Goal: Task Accomplishment & Management: Manage account settings

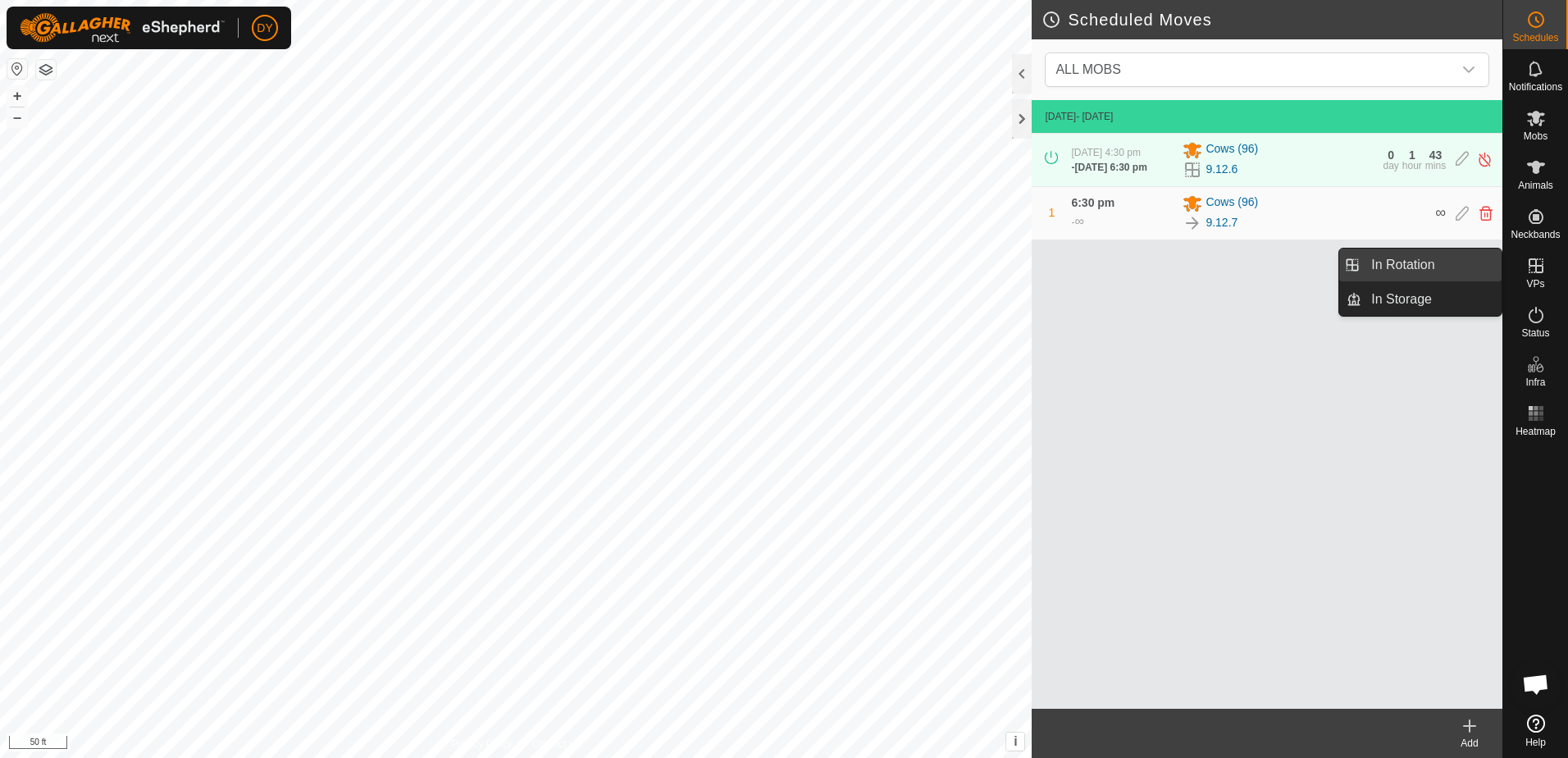
click at [1428, 265] on link "In Rotation" at bounding box center [1431, 265] width 140 height 33
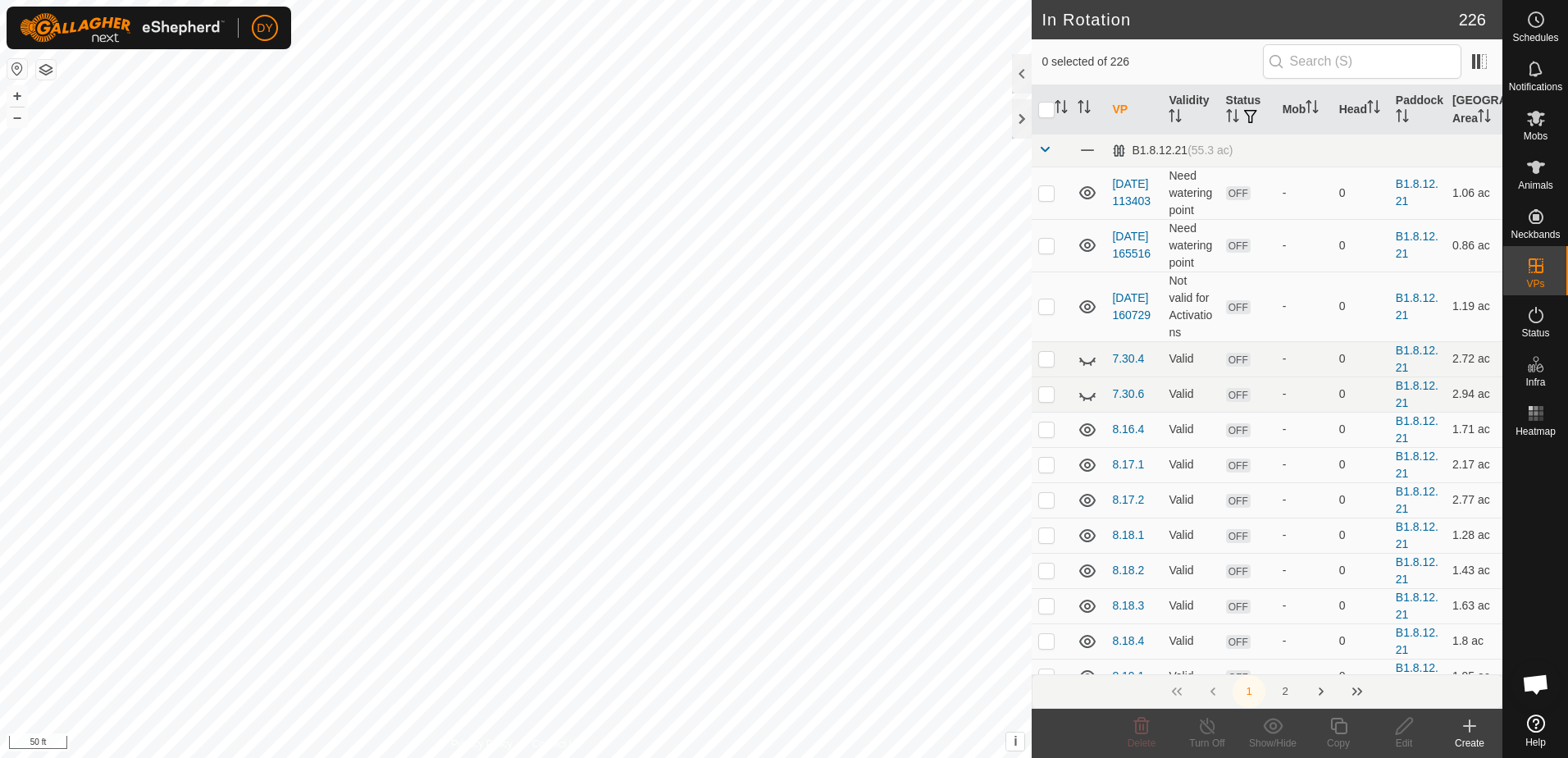
click at [1467, 733] on icon at bounding box center [1469, 725] width 20 height 20
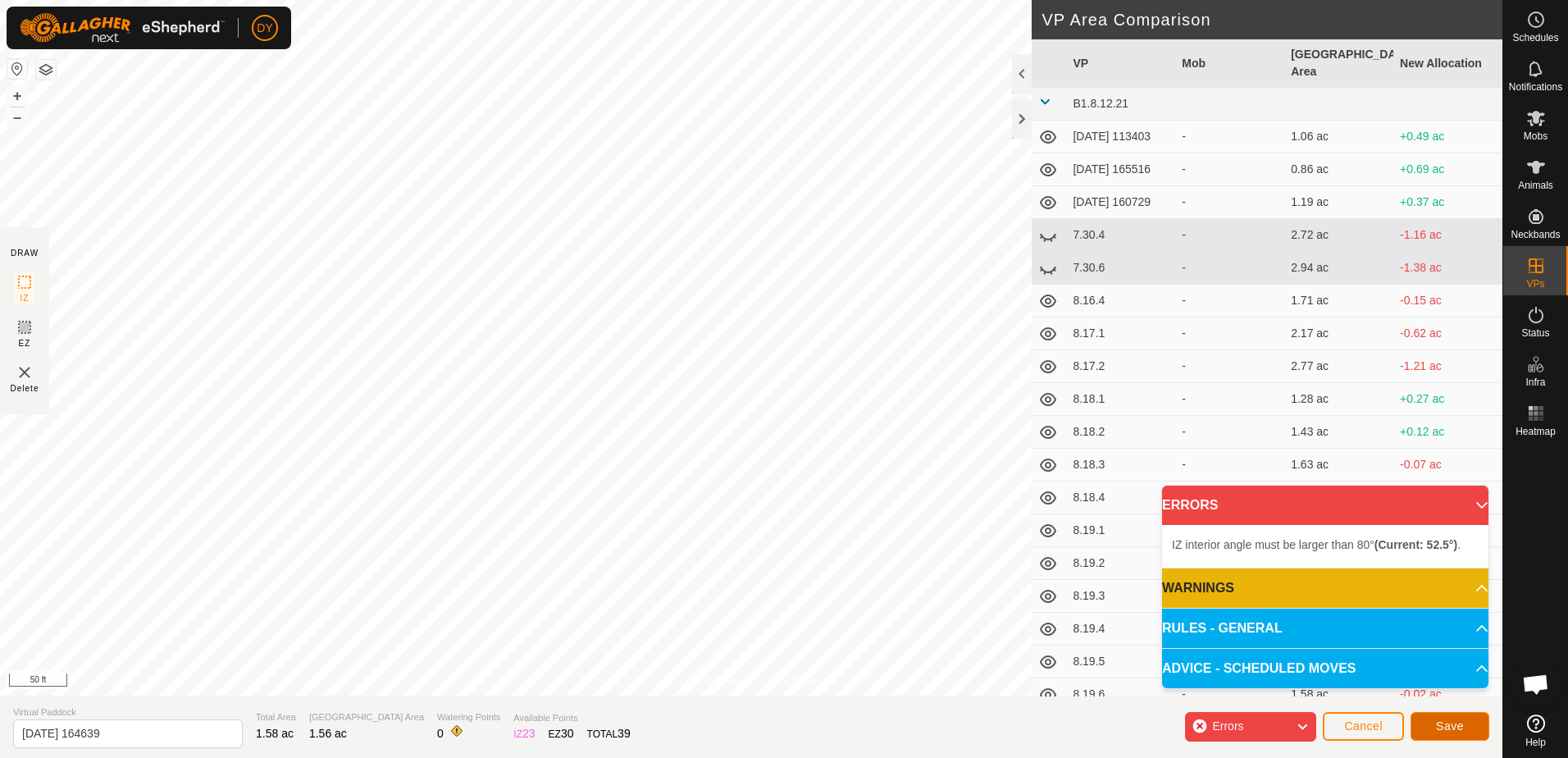
click at [1449, 724] on span "Save" at bounding box center [1449, 725] width 27 height 13
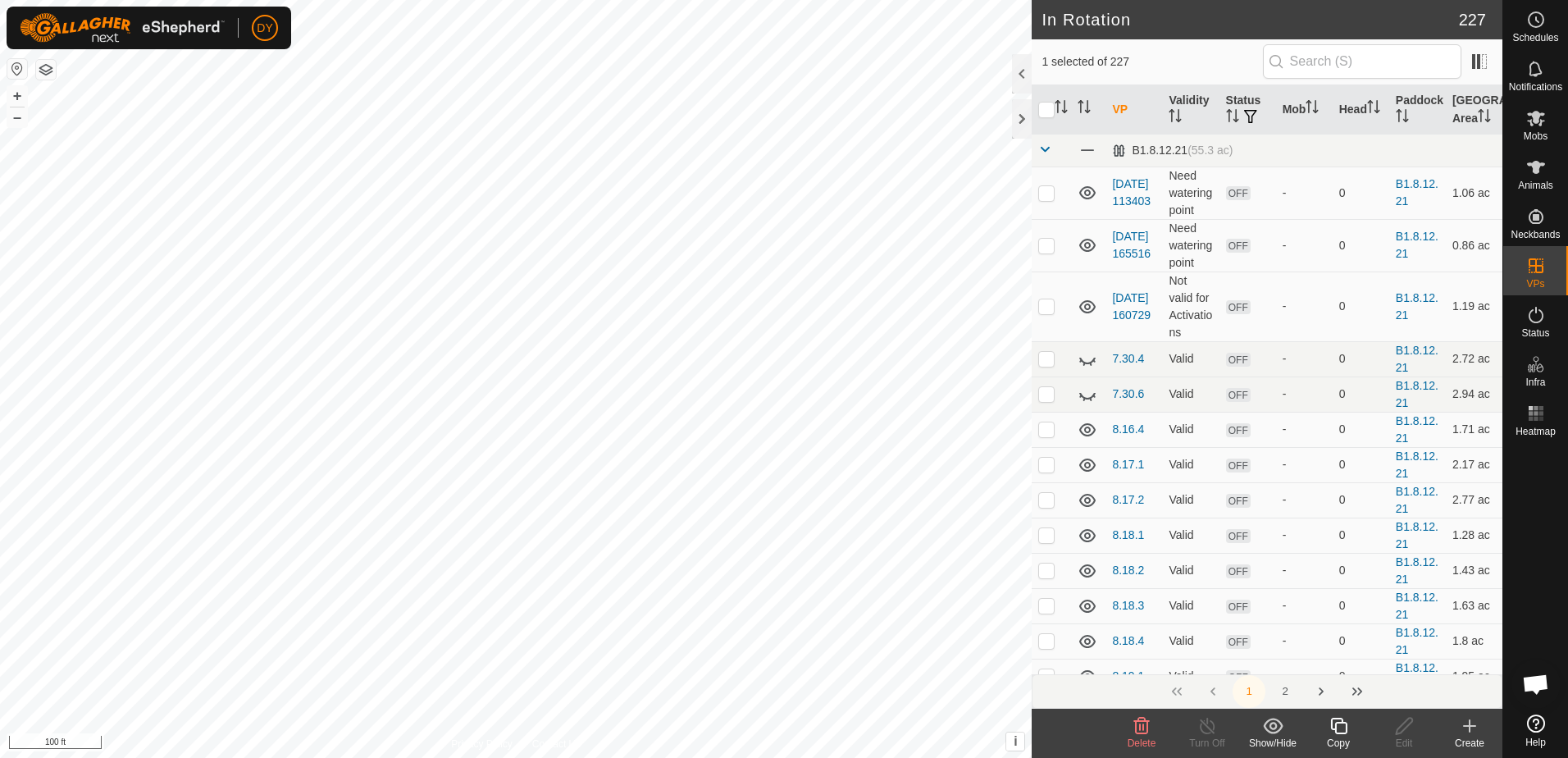
click at [1341, 730] on icon at bounding box center [1339, 725] width 21 height 20
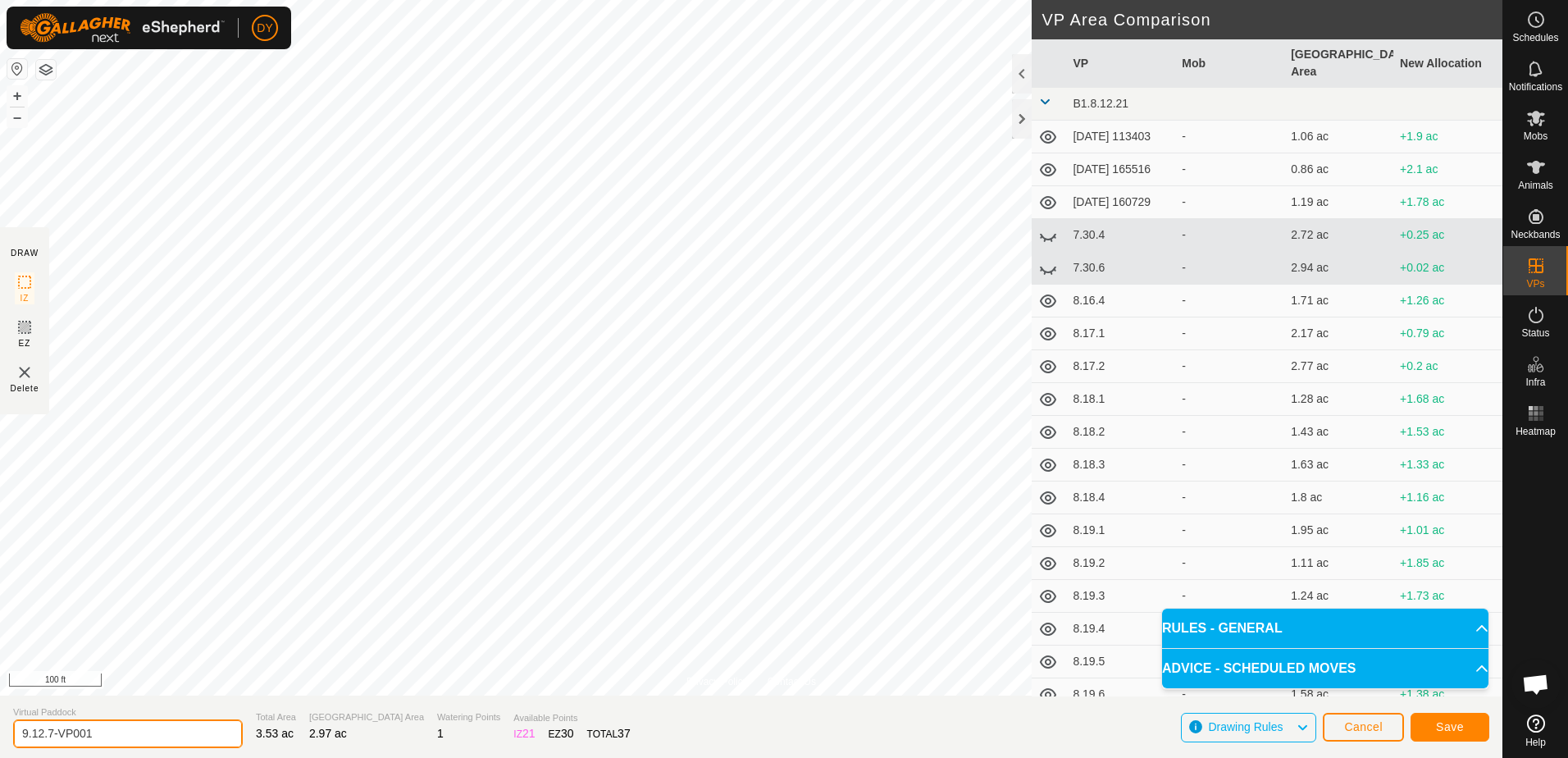
drag, startPoint x: 121, startPoint y: 729, endPoint x: 41, endPoint y: 728, distance: 80.0
click at [41, 728] on input "9.12.7-VP001" at bounding box center [127, 733] width 229 height 28
type input "9.13.1"
click at [1449, 728] on span "Save" at bounding box center [1449, 726] width 27 height 13
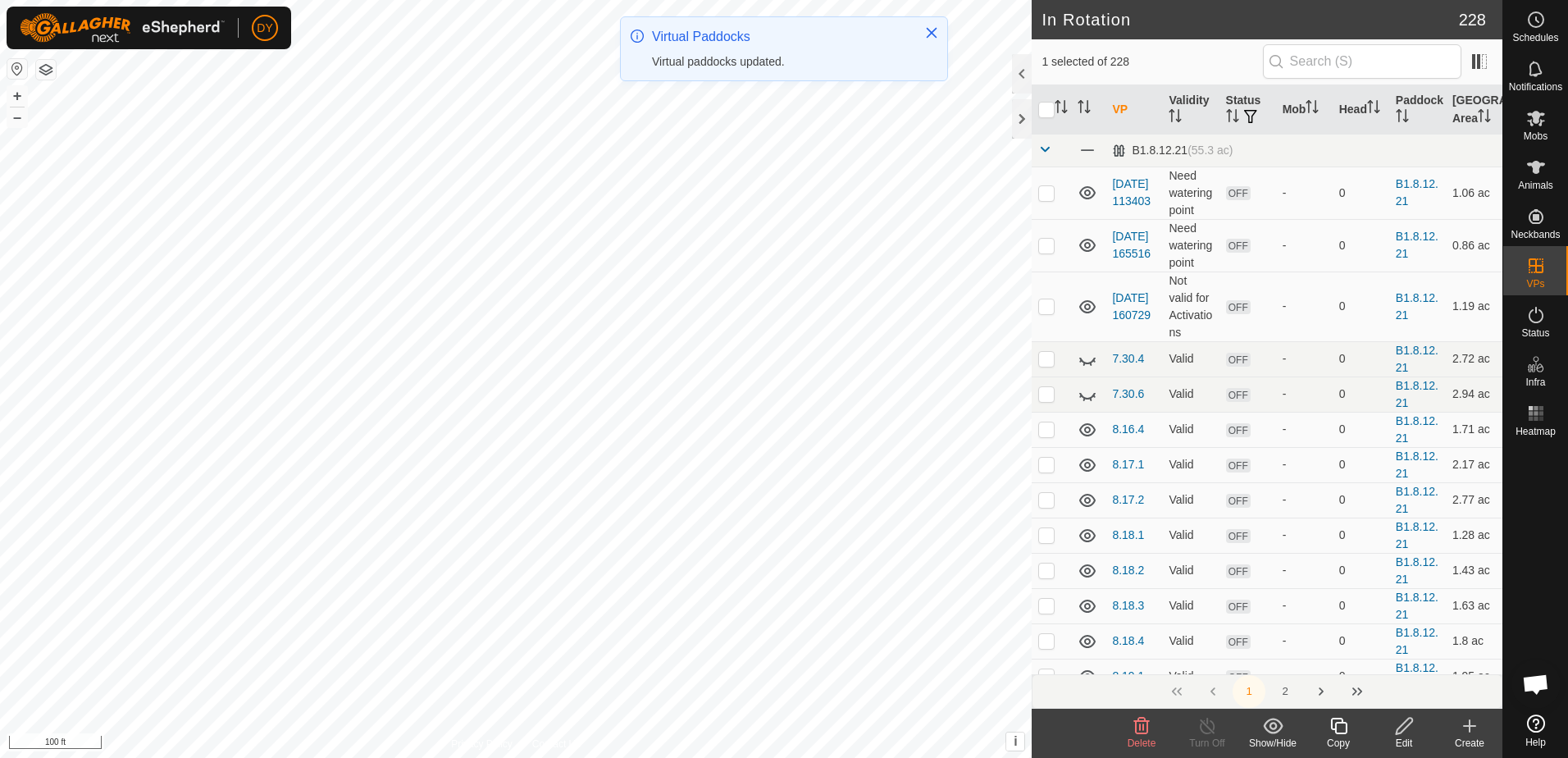
click at [1341, 724] on icon at bounding box center [1339, 725] width 21 height 20
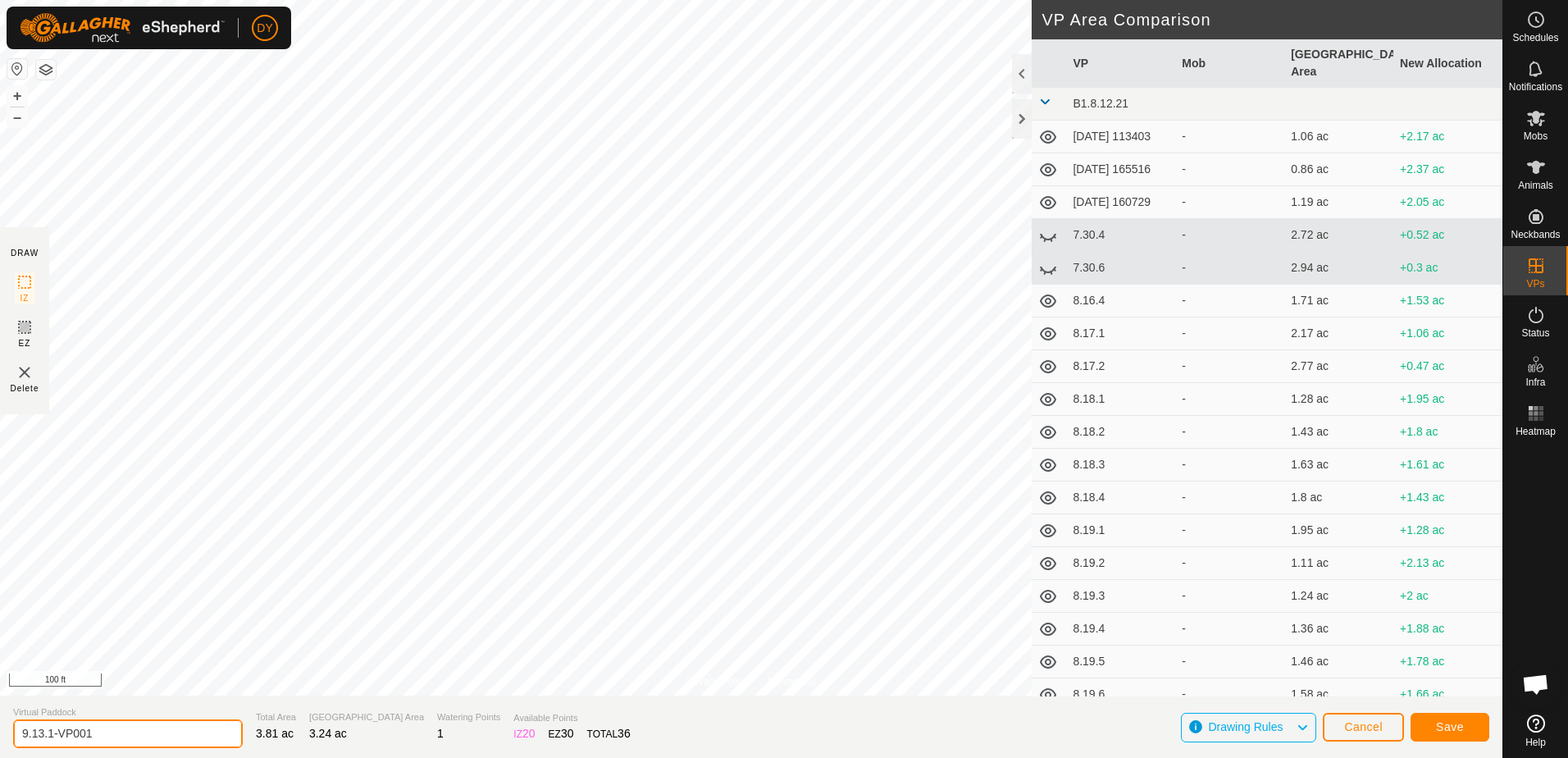
drag, startPoint x: 102, startPoint y: 737, endPoint x: 50, endPoint y: 737, distance: 52.0
click at [50, 737] on input "9.13.1-VP001" at bounding box center [127, 733] width 229 height 28
type input "9.13.2"
click at [1468, 724] on button "Save" at bounding box center [1450, 726] width 79 height 28
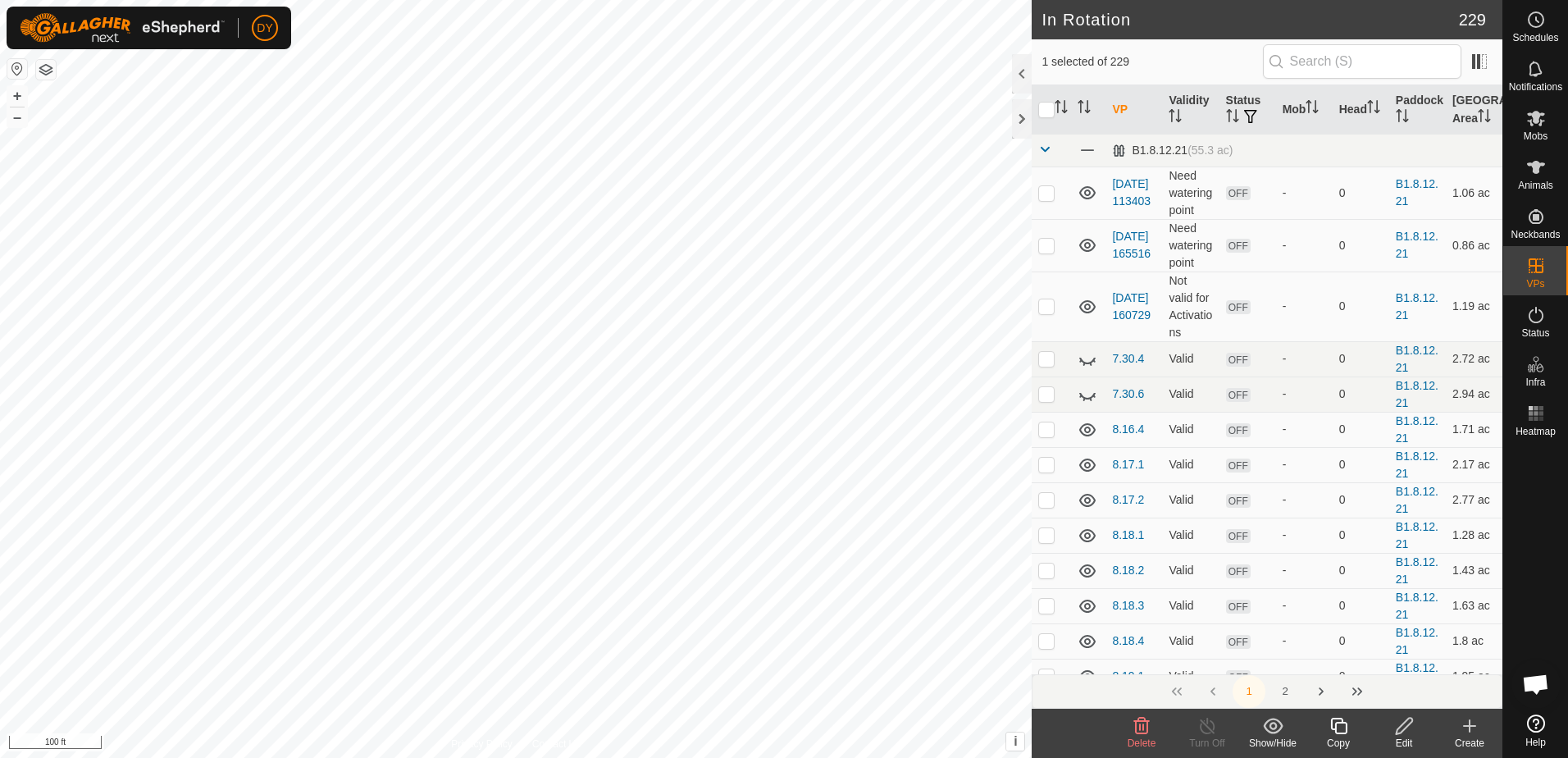
click at [1344, 724] on icon at bounding box center [1339, 725] width 21 height 20
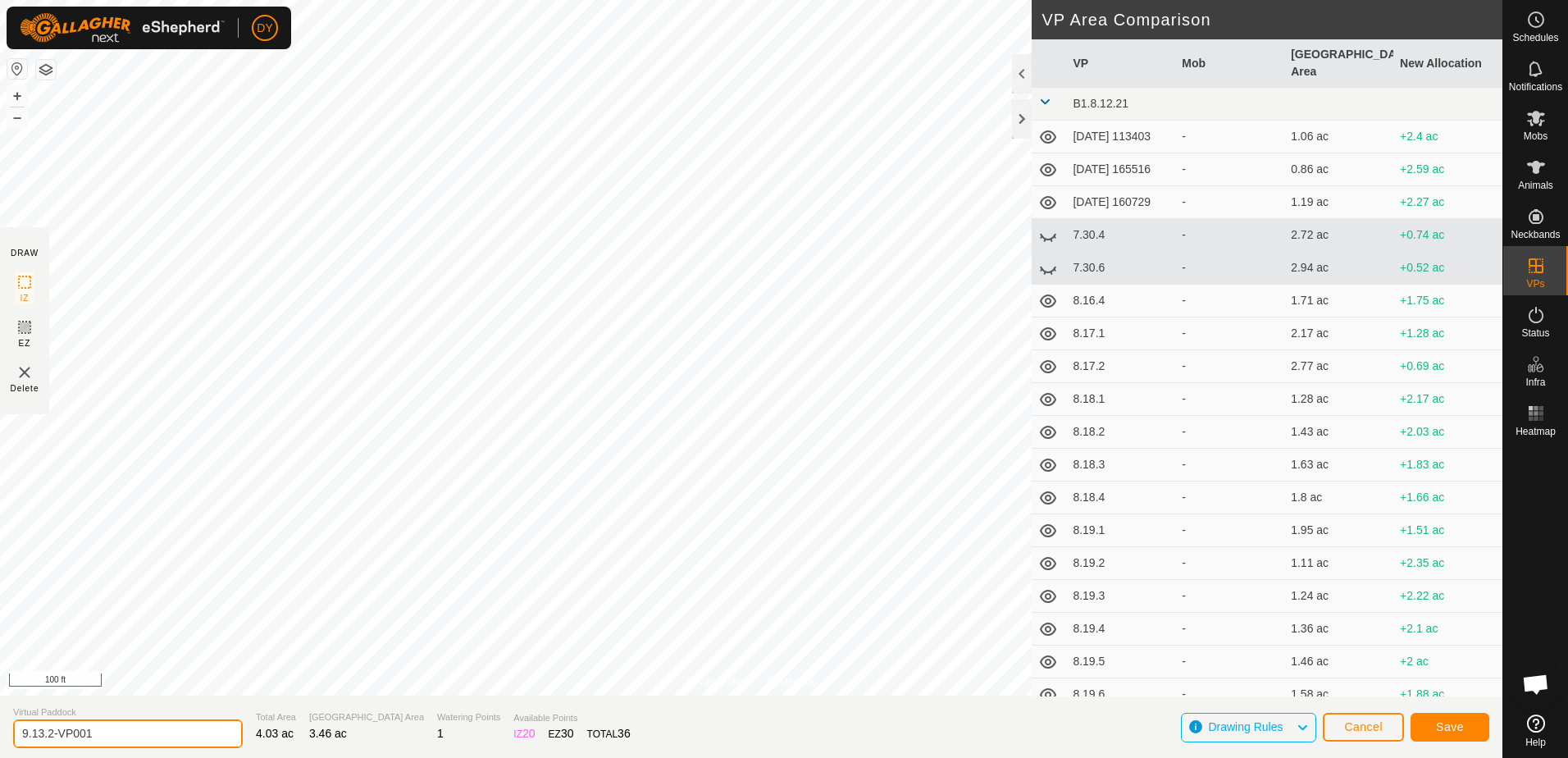
drag, startPoint x: 156, startPoint y: 736, endPoint x: 50, endPoint y: 738, distance: 106.0
click at [50, 738] on input "9.13.2-VP001" at bounding box center [127, 733] width 229 height 28
type input "9.13.3"
click at [1431, 726] on button "Save" at bounding box center [1450, 726] width 79 height 28
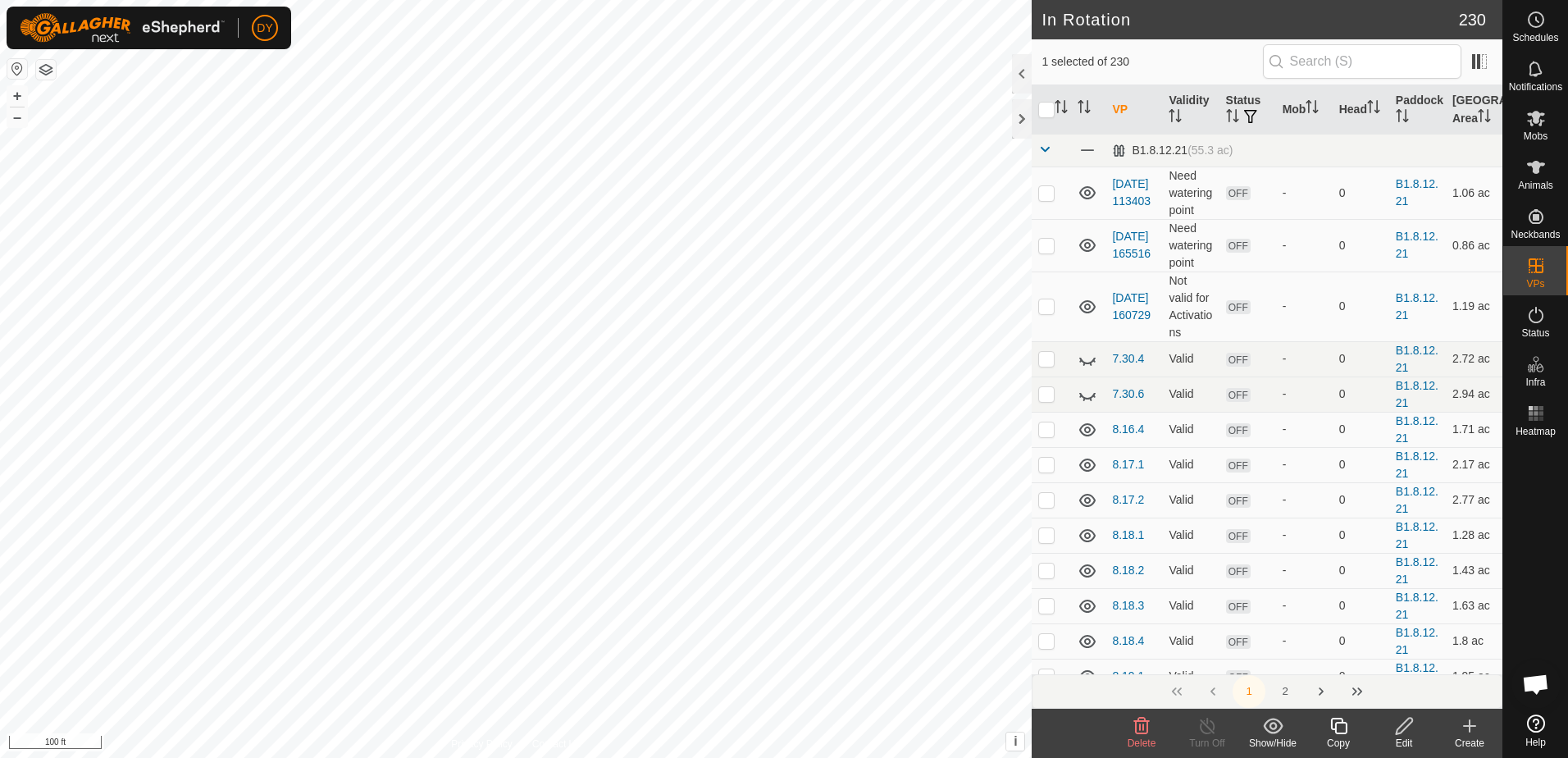
click at [1339, 724] on icon at bounding box center [1339, 725] width 21 height 20
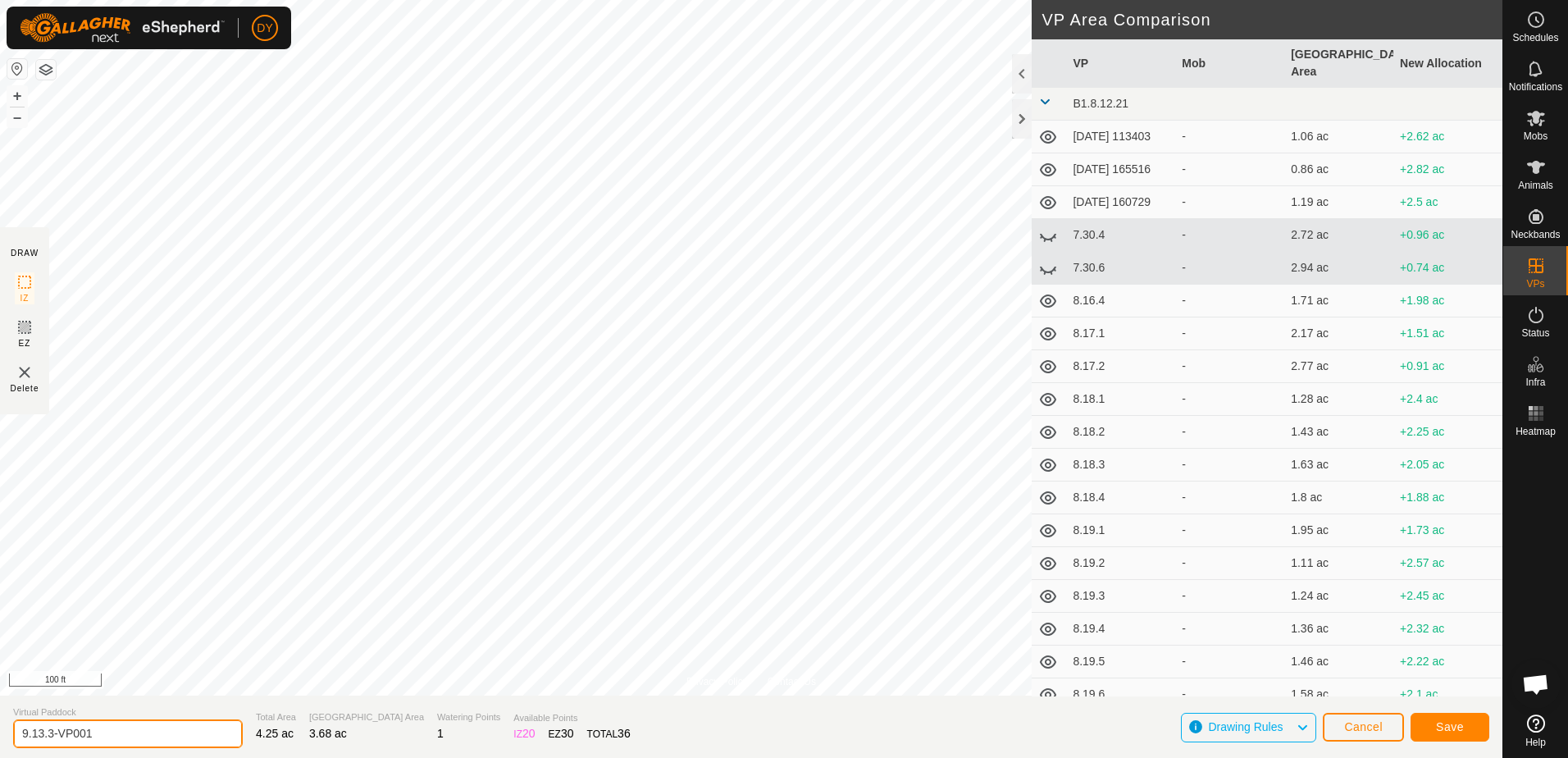
drag, startPoint x: 82, startPoint y: 730, endPoint x: 48, endPoint y: 730, distance: 34.0
click at [48, 730] on input "9.13.3-VP001" at bounding box center [127, 733] width 229 height 28
type input "9.13.4"
click at [1465, 730] on button "Save" at bounding box center [1450, 726] width 79 height 28
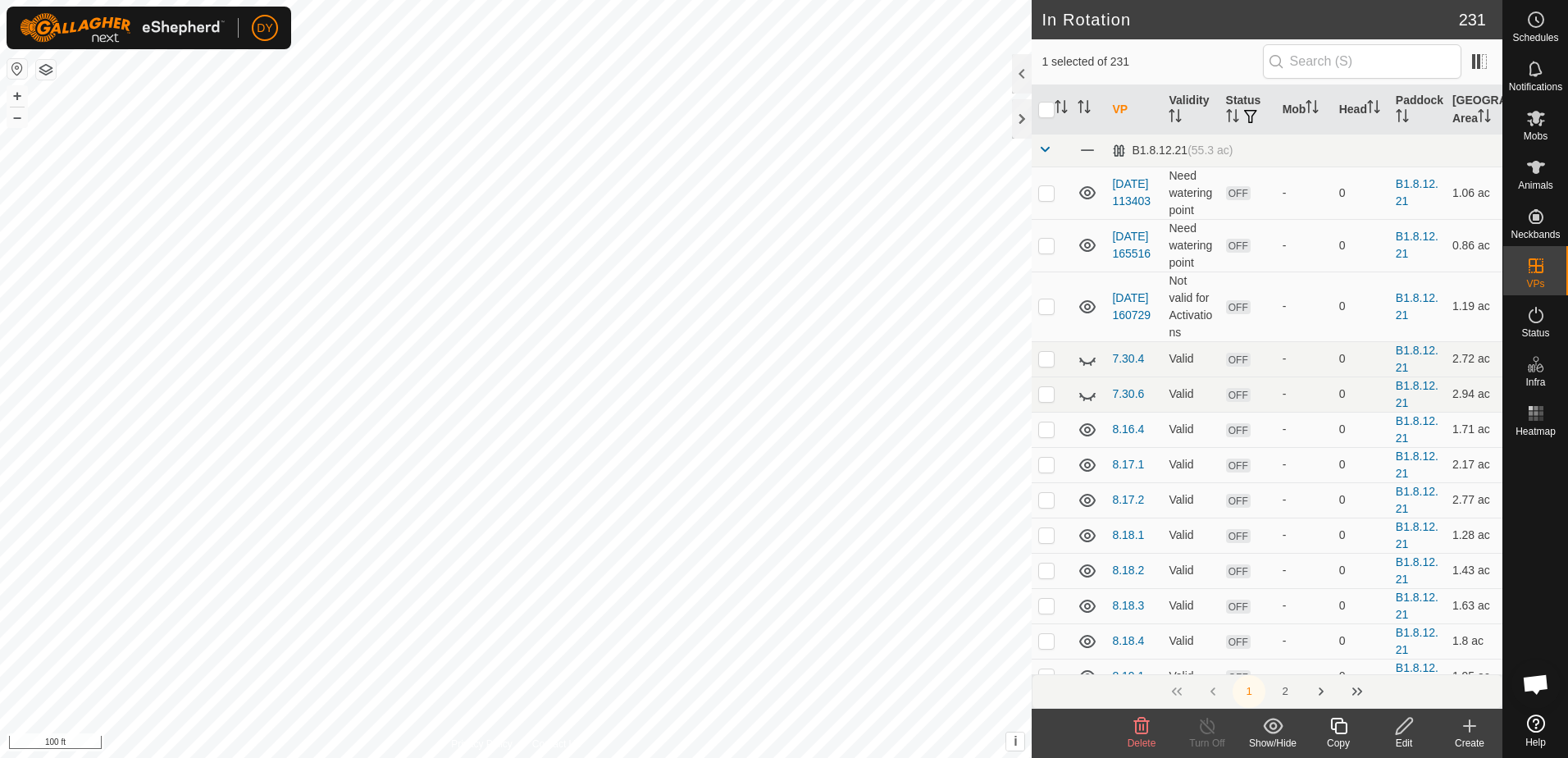
click at [1344, 726] on icon at bounding box center [1339, 725] width 21 height 20
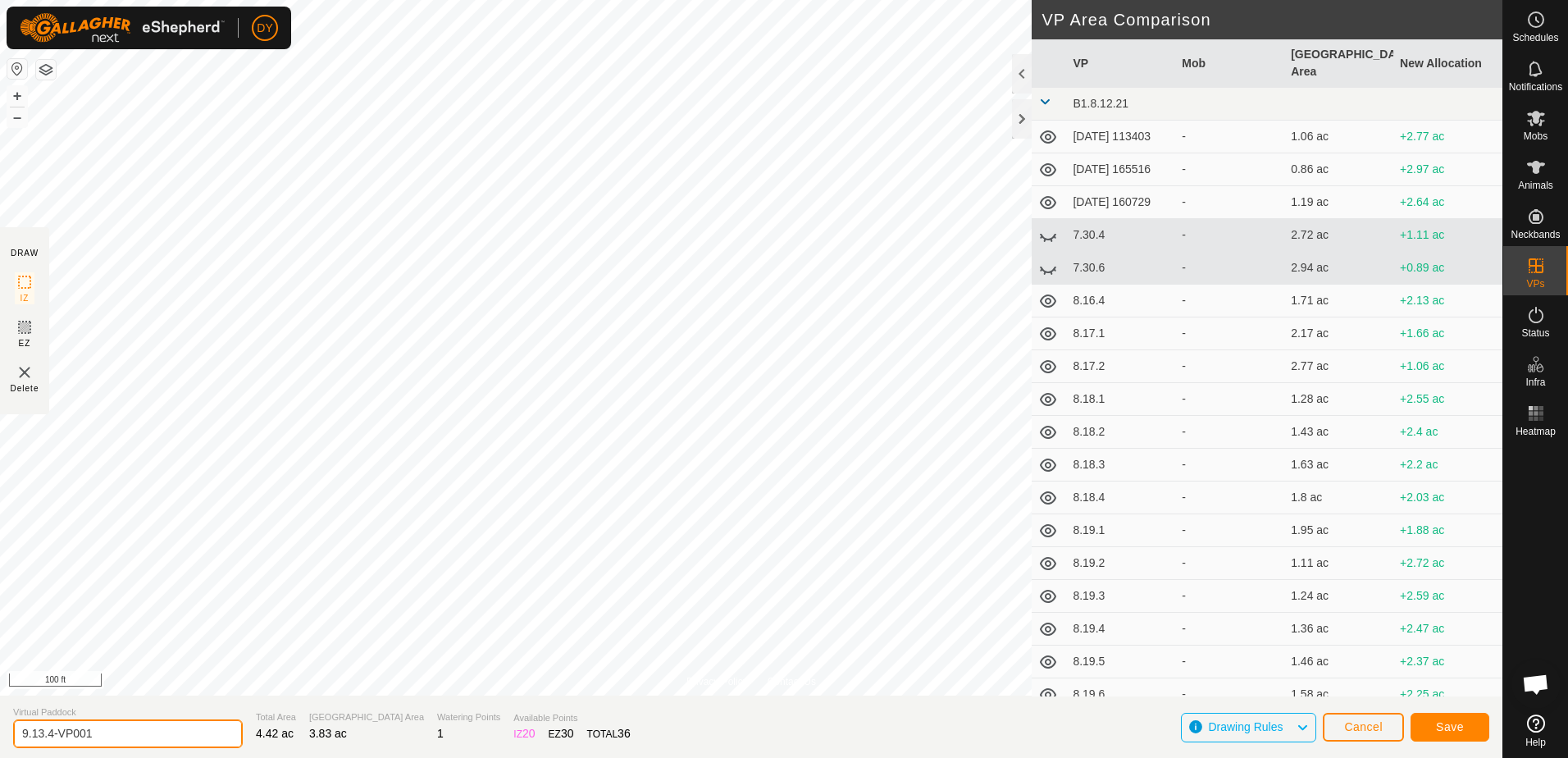
drag, startPoint x: 101, startPoint y: 734, endPoint x: 50, endPoint y: 732, distance: 51.0
click at [50, 732] on input "9.13.4-VP001" at bounding box center [127, 733] width 229 height 28
type input "9.13.5"
click at [1471, 734] on button "Save" at bounding box center [1450, 726] width 79 height 28
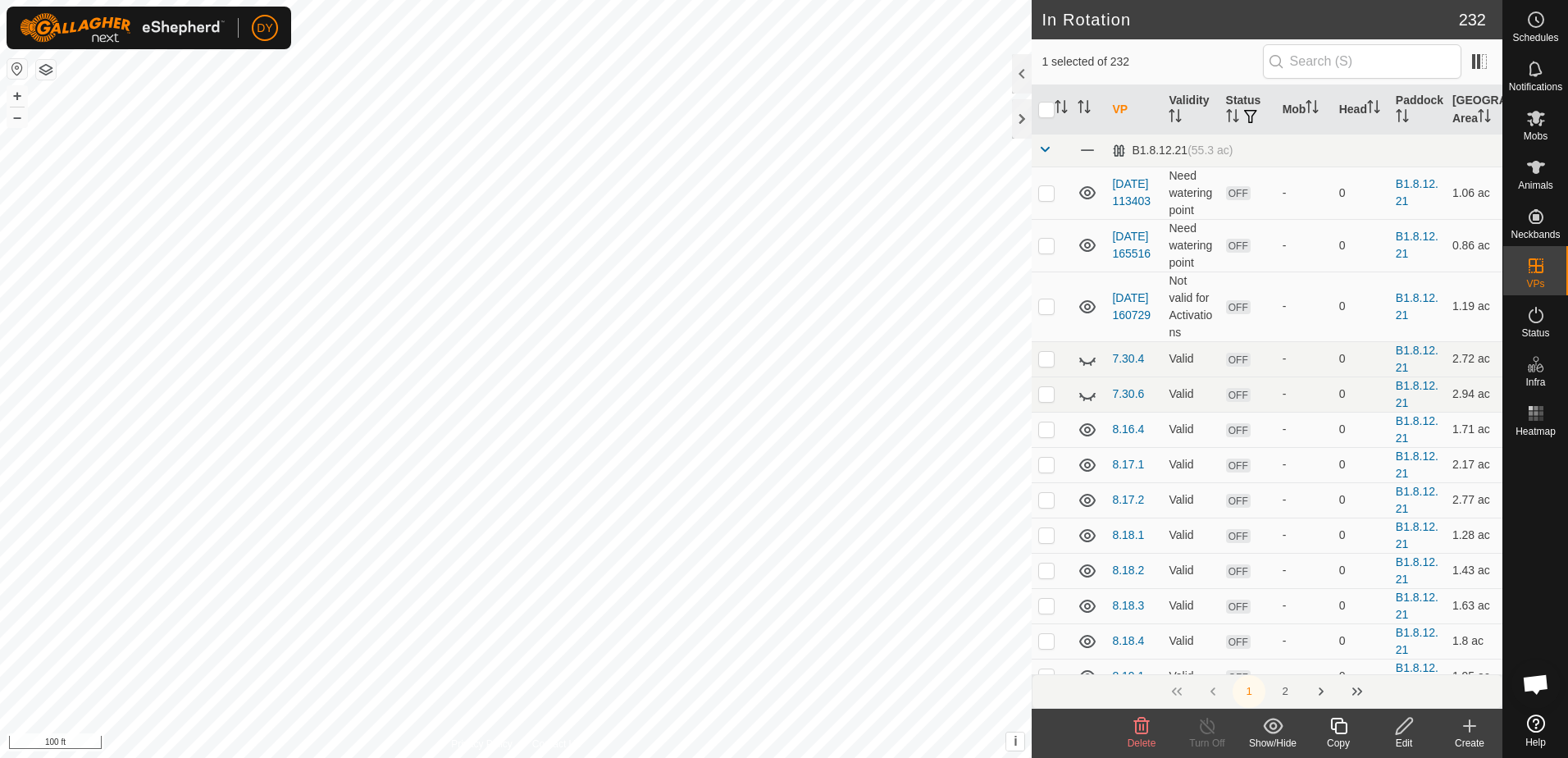
click at [1338, 727] on icon at bounding box center [1339, 725] width 21 height 20
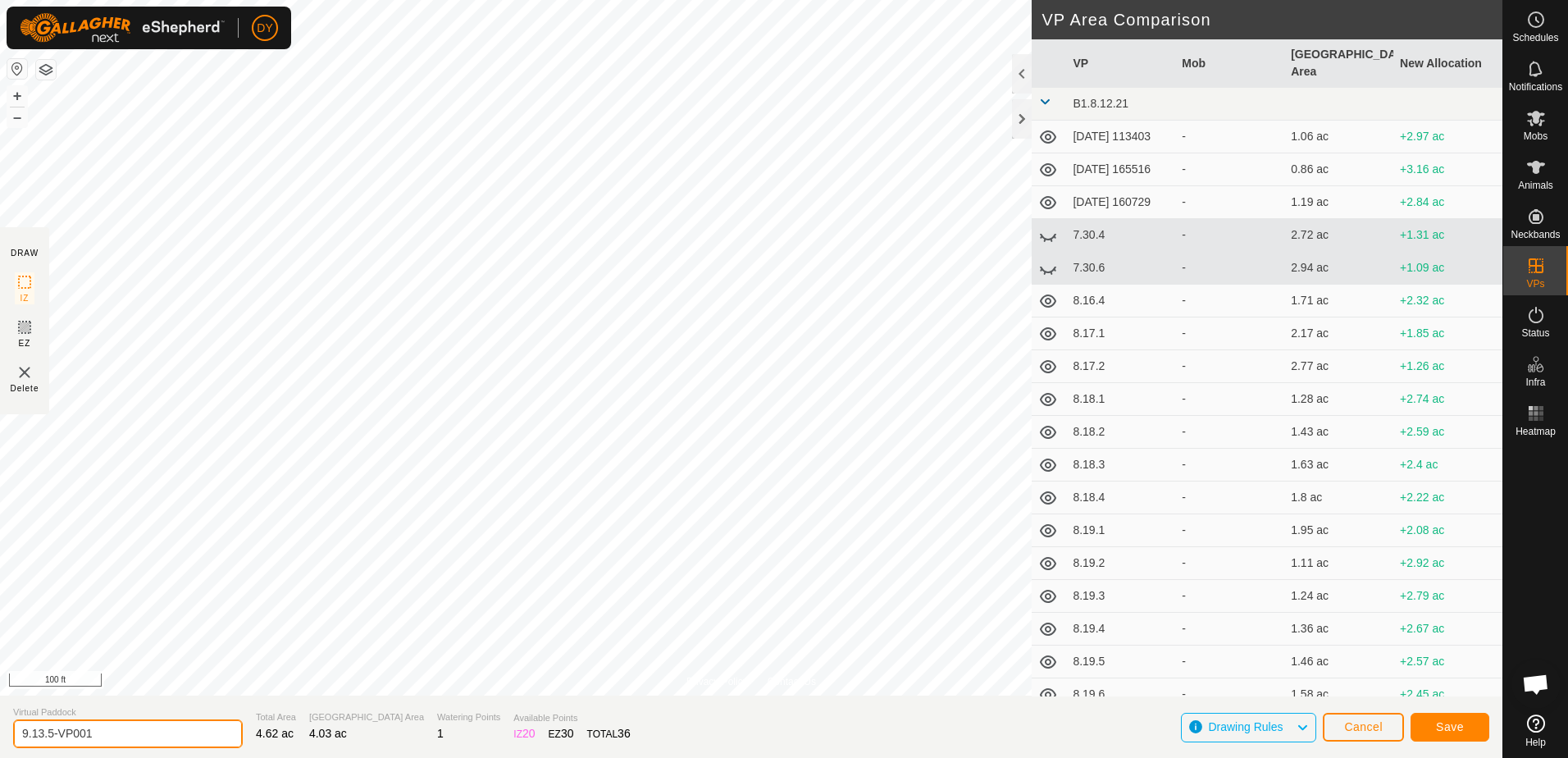
drag, startPoint x: 110, startPoint y: 734, endPoint x: 48, endPoint y: 737, distance: 62.1
click at [48, 737] on input "9.13.5-VP001" at bounding box center [127, 733] width 229 height 28
type input "9.13.6"
click at [1449, 728] on span "Save" at bounding box center [1449, 726] width 27 height 13
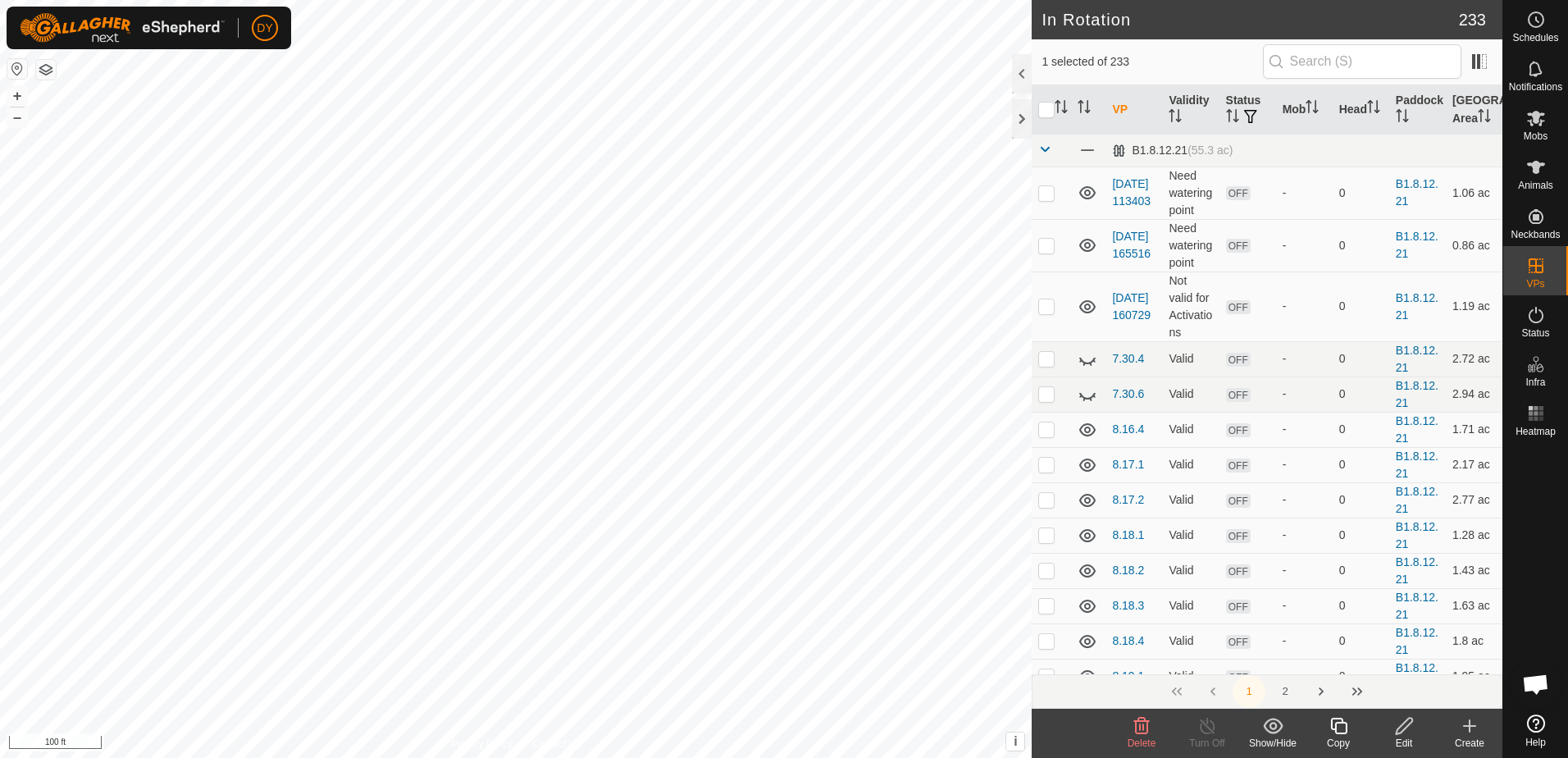
click at [1341, 726] on icon at bounding box center [1339, 725] width 21 height 20
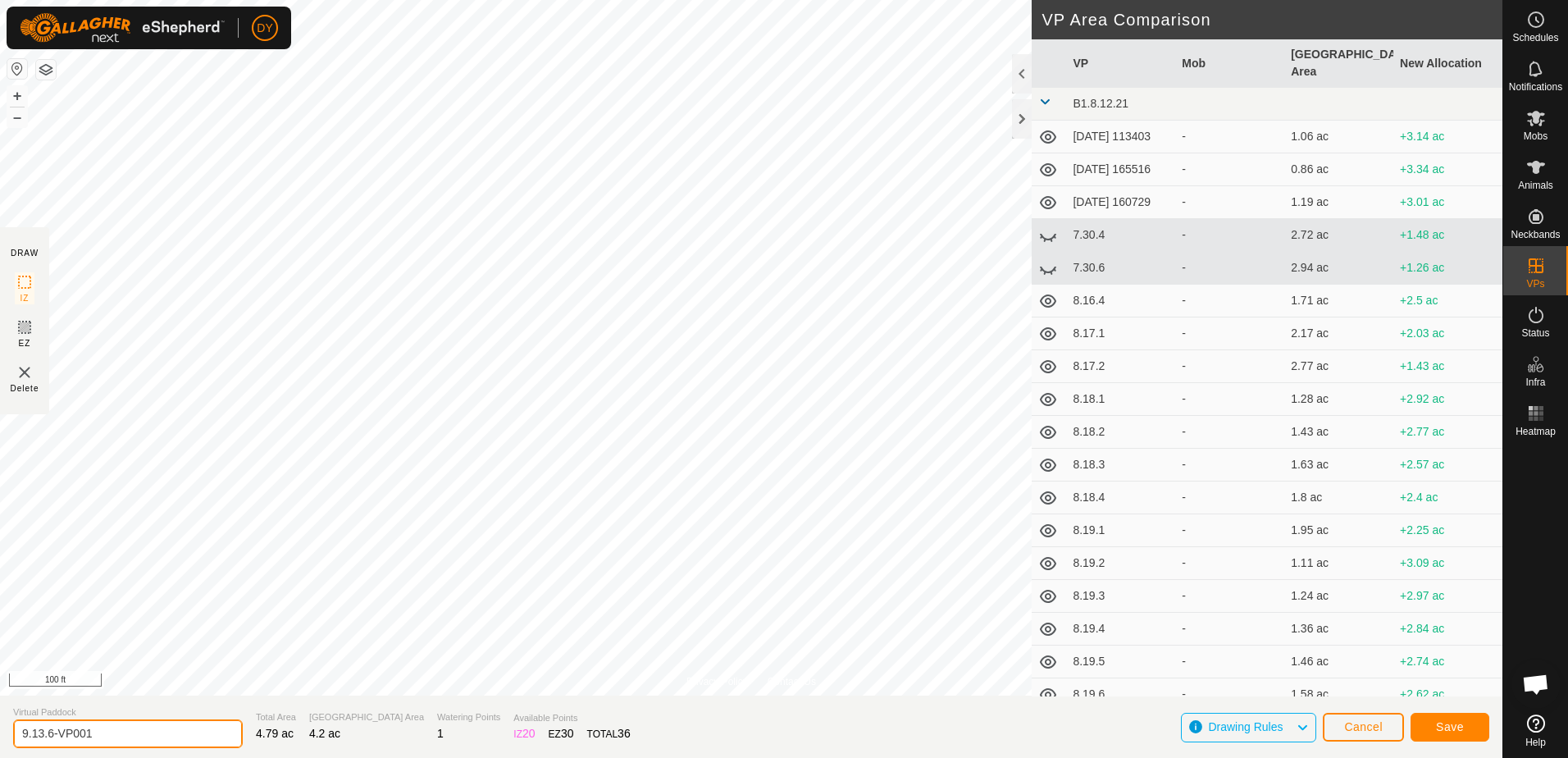
drag, startPoint x: 112, startPoint y: 730, endPoint x: 50, endPoint y: 730, distance: 62.0
click at [50, 730] on input "9.13.6-VP001" at bounding box center [127, 733] width 229 height 28
type input "9.13.7"
click at [1461, 729] on span "Save" at bounding box center [1449, 726] width 27 height 13
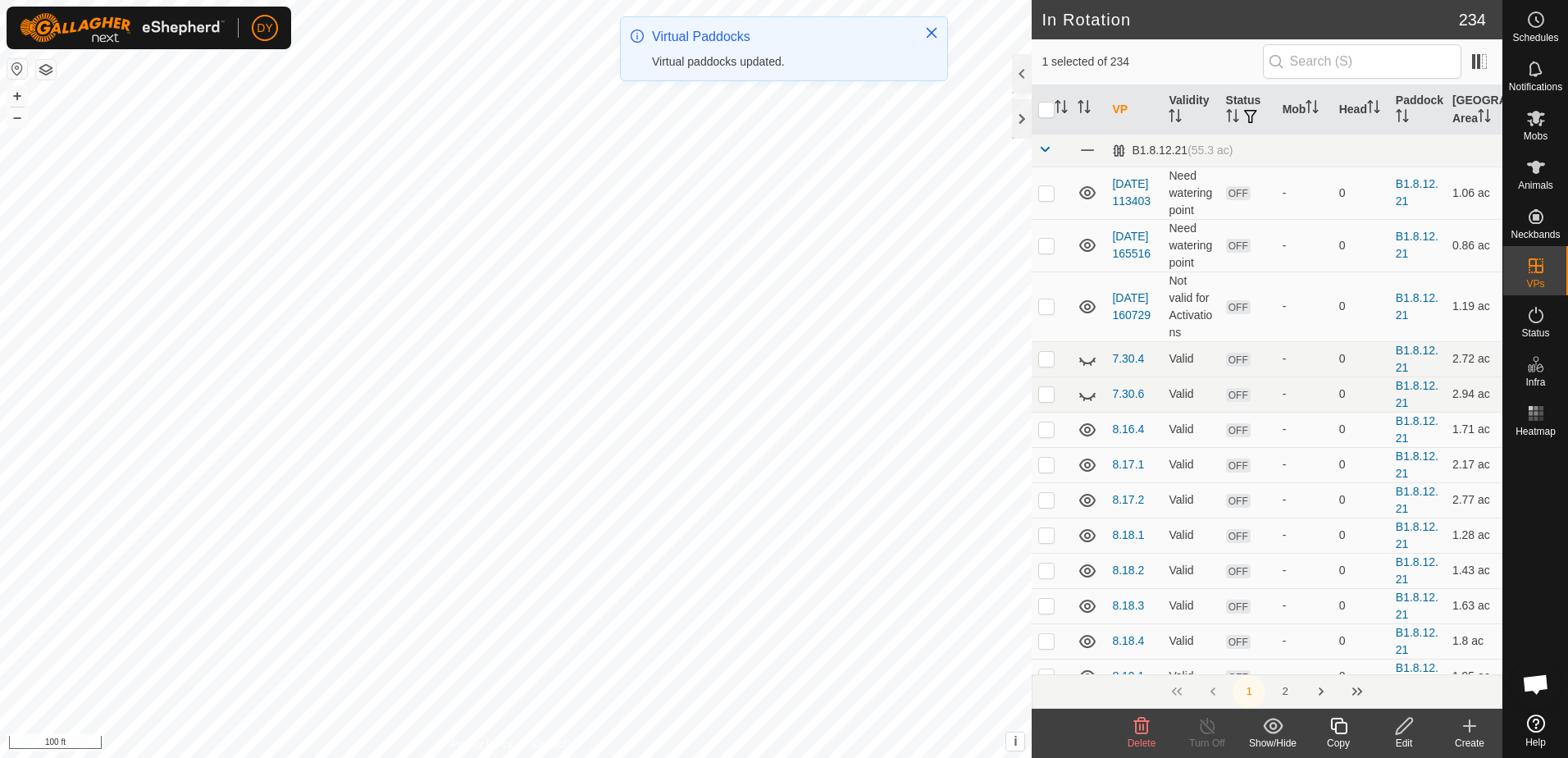
click at [1150, 729] on icon at bounding box center [1141, 725] width 20 height 20
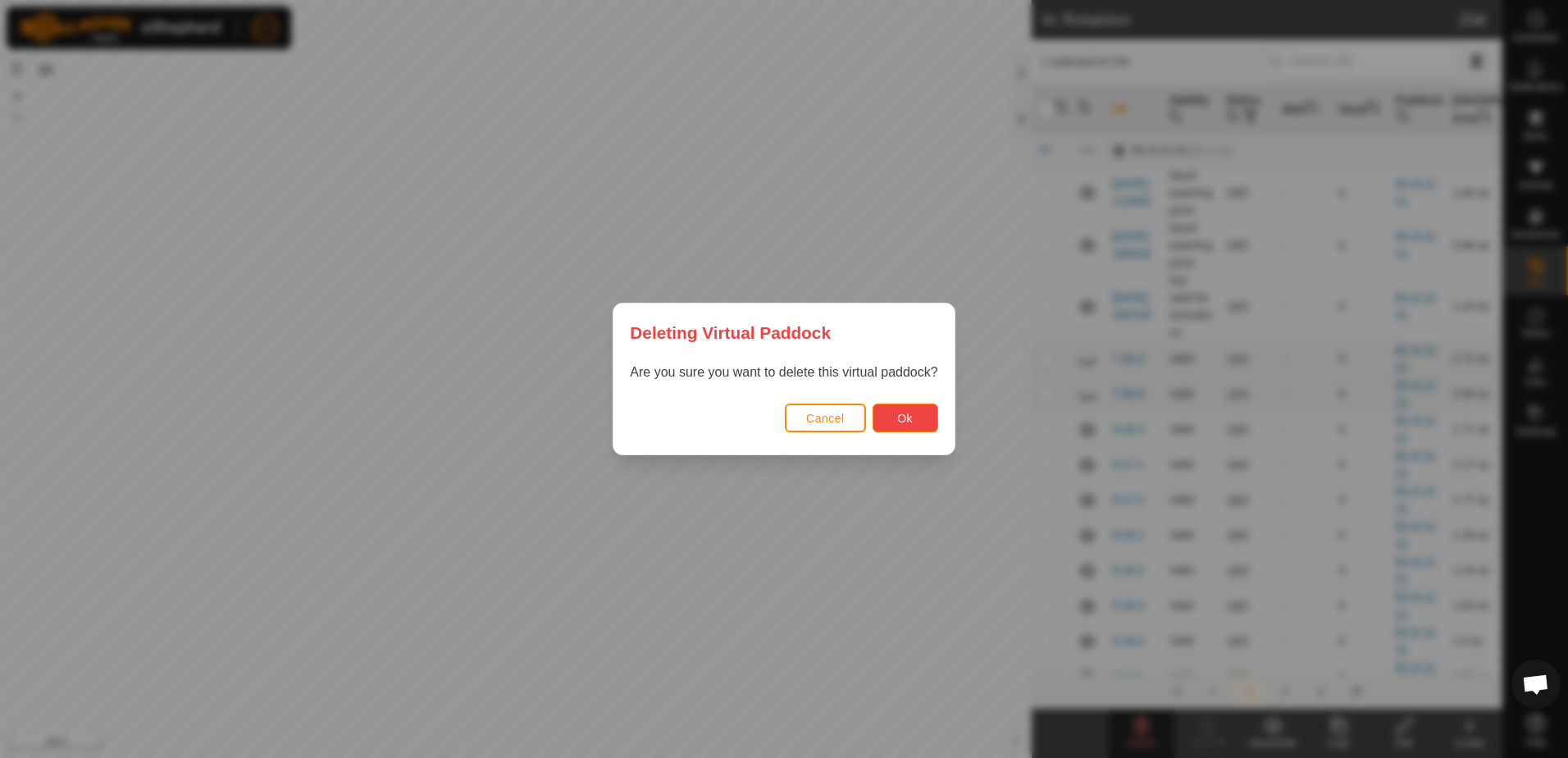
click at [923, 418] on button "Ok" at bounding box center [906, 418] width 65 height 28
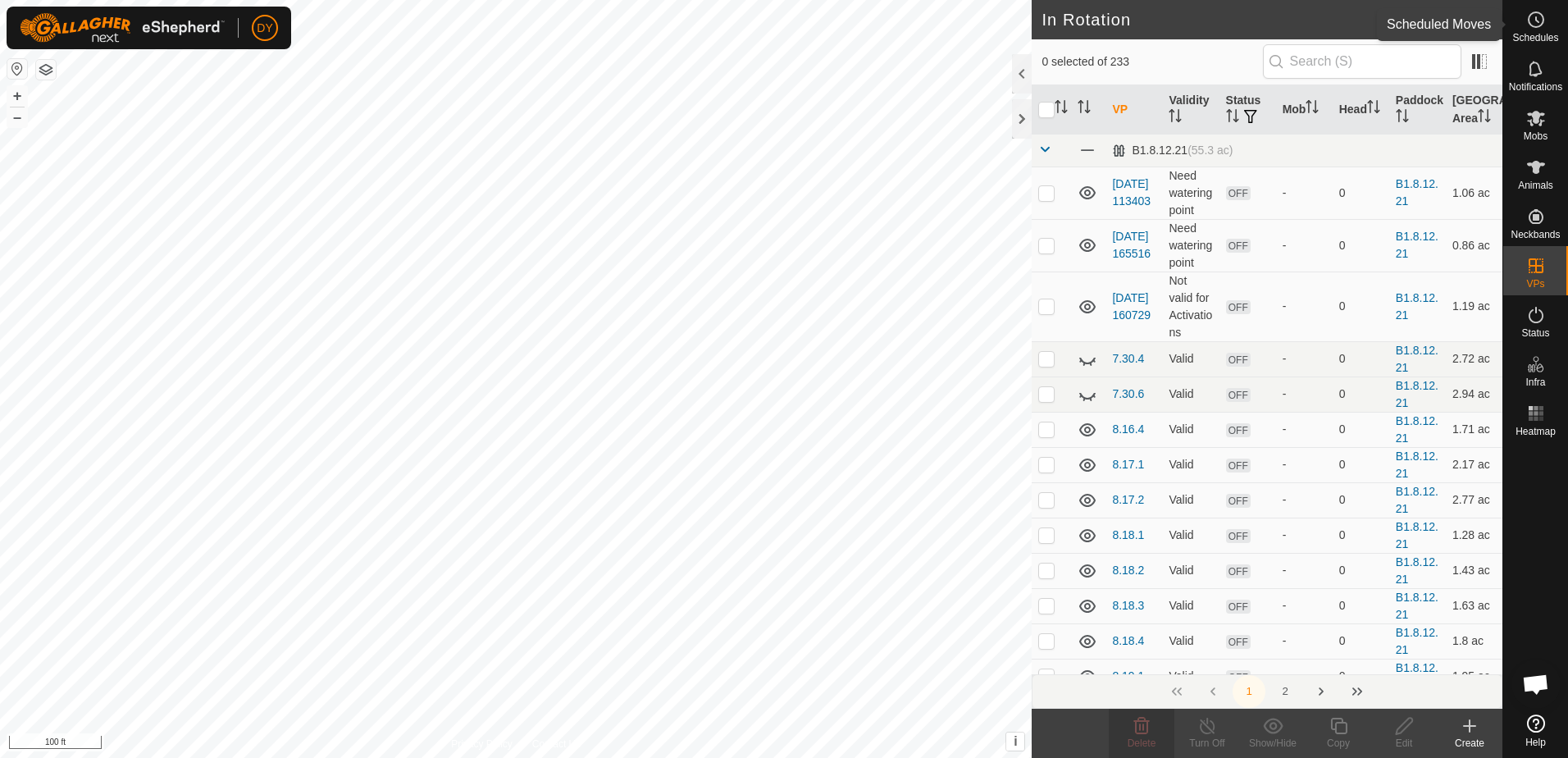
click at [1537, 24] on icon at bounding box center [1535, 19] width 20 height 20
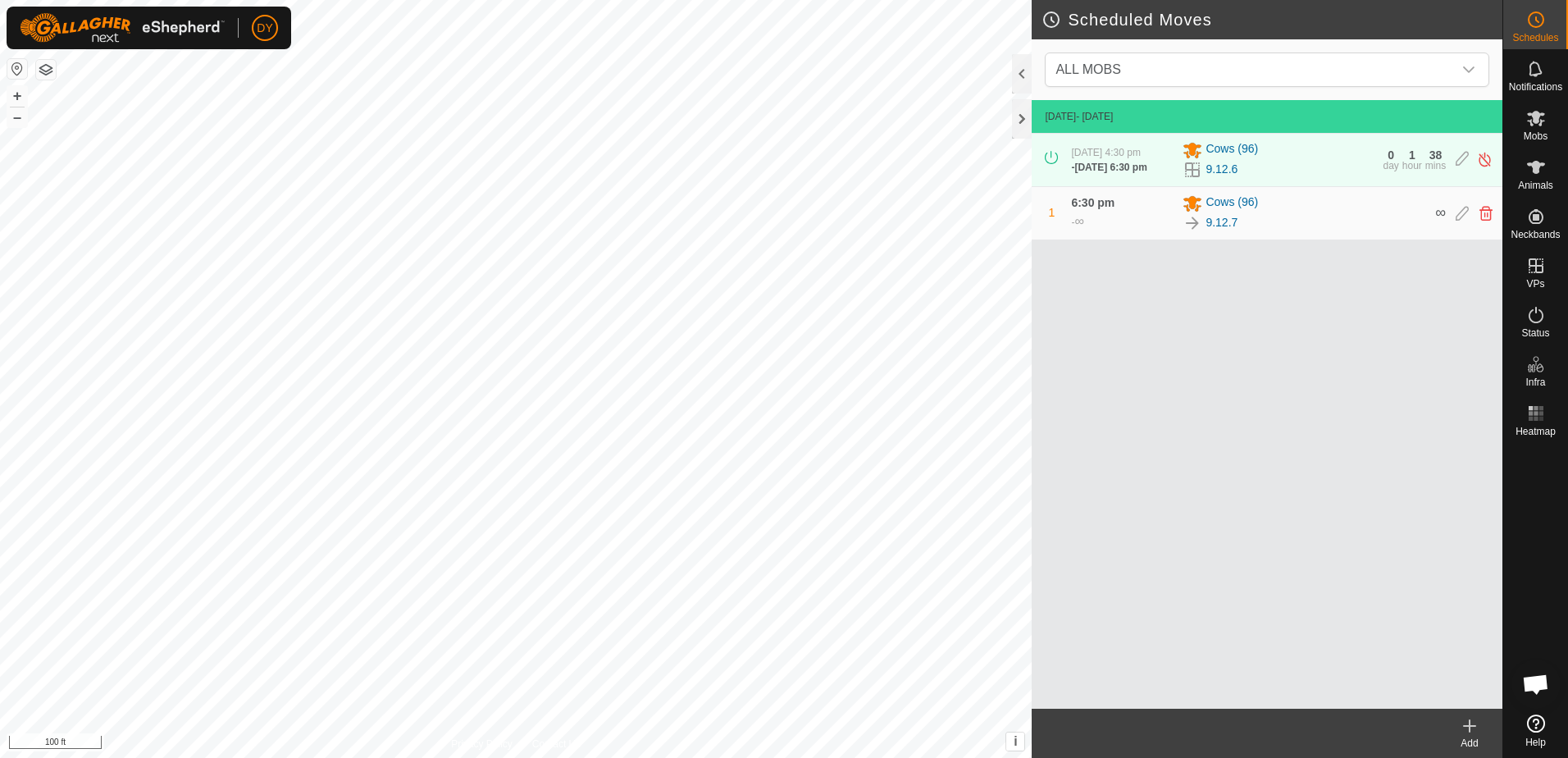
click at [1473, 730] on icon at bounding box center [1469, 725] width 20 height 20
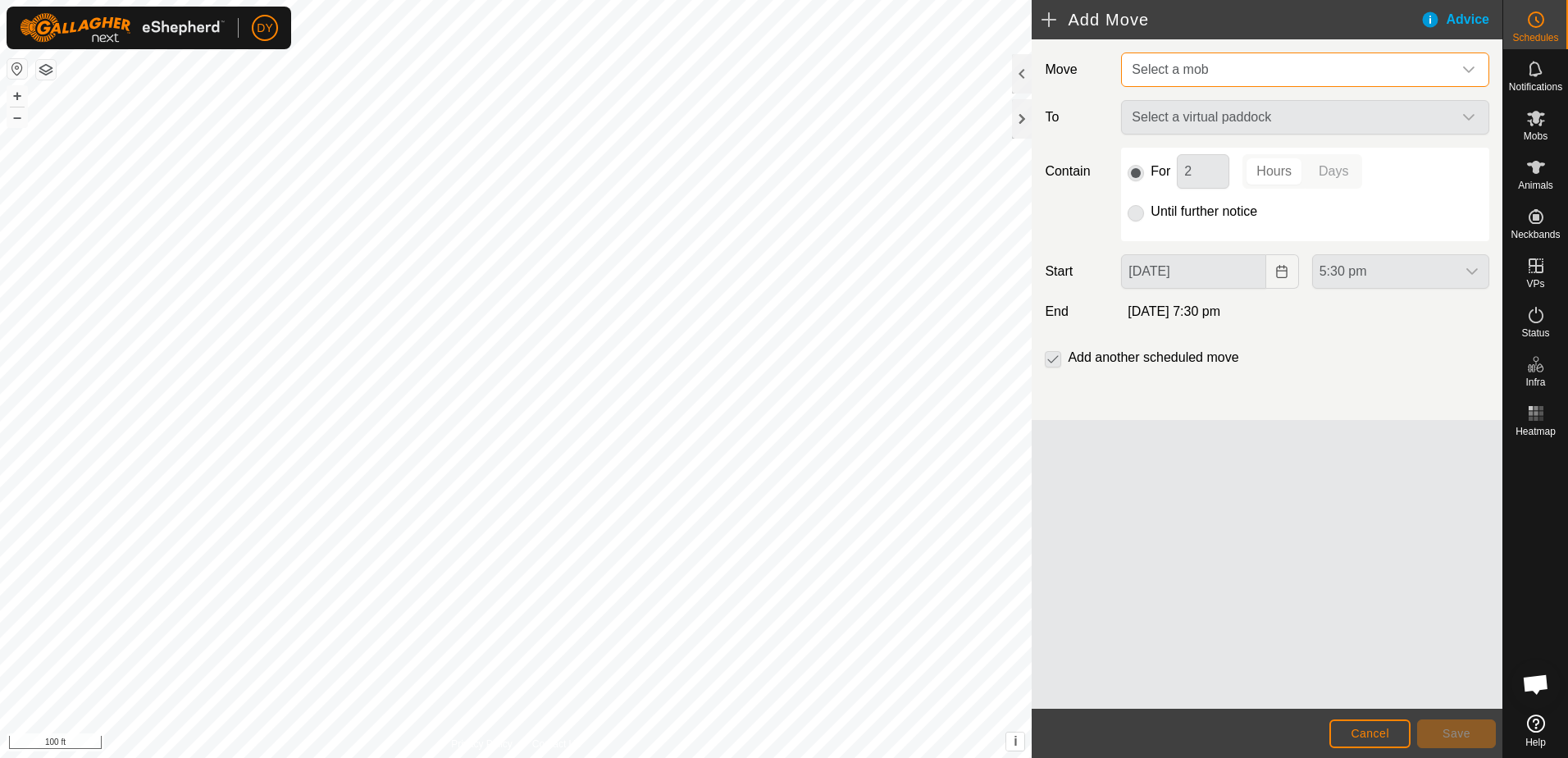
click at [1178, 68] on span "Select a mob" at bounding box center [1169, 70] width 76 height 14
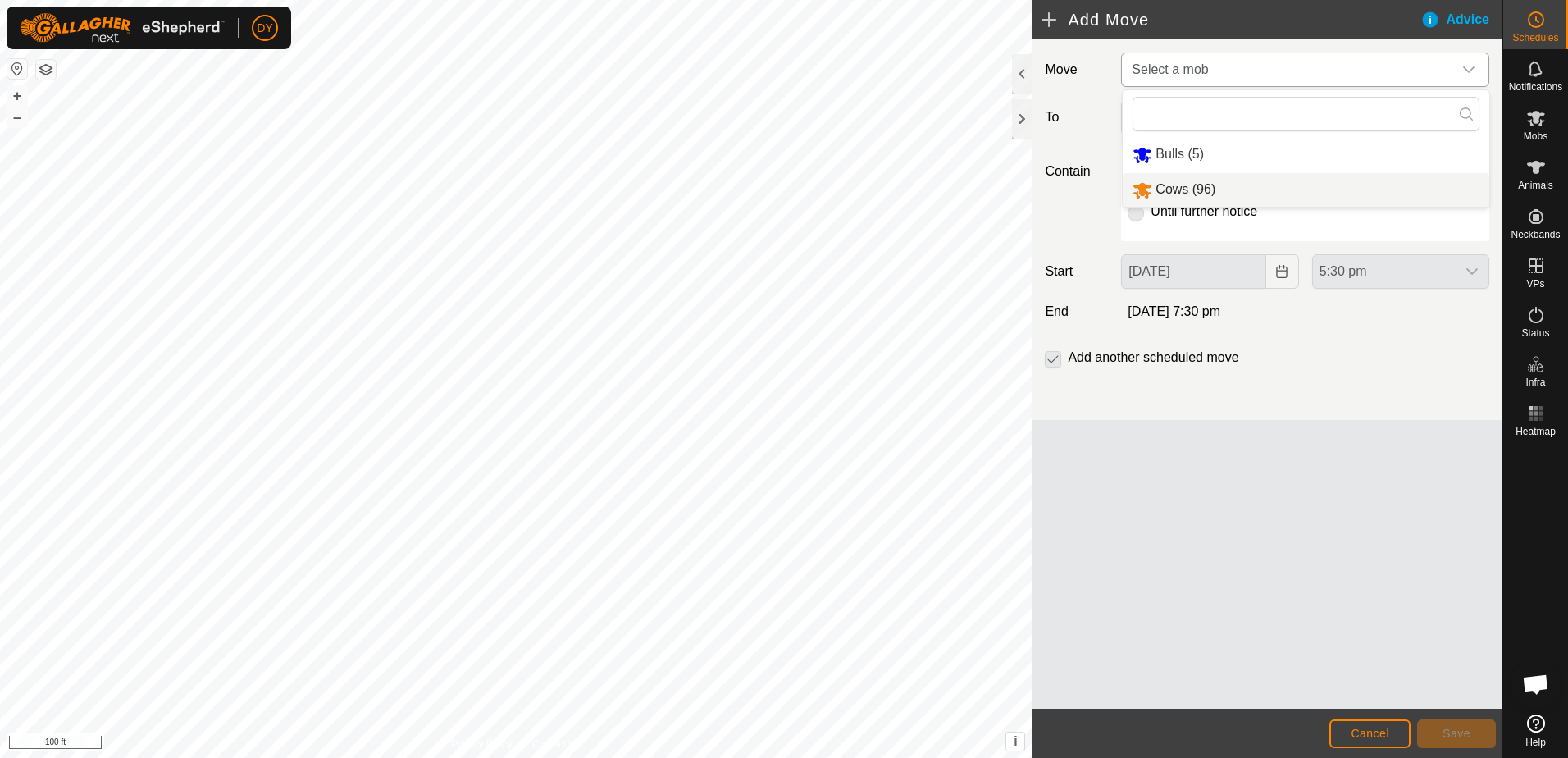
click at [1189, 187] on li "Cows (96)" at bounding box center [1306, 189] width 367 height 34
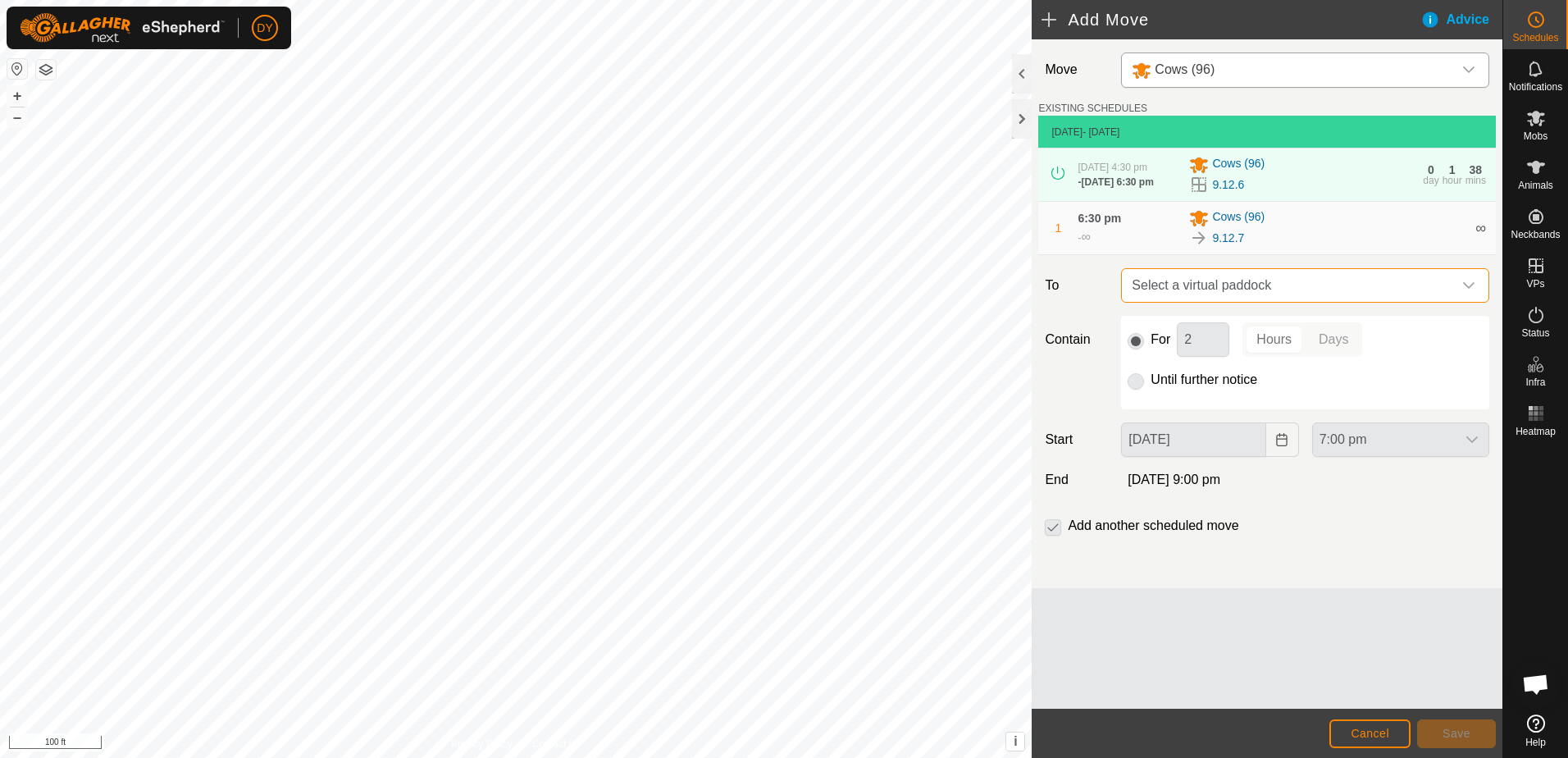
click at [1174, 290] on span "Select a virtual paddock" at bounding box center [1289, 285] width 327 height 33
type input "9.13.1"
click at [1182, 404] on li "9.13.1 2.97 ac" at bounding box center [1305, 407] width 347 height 25
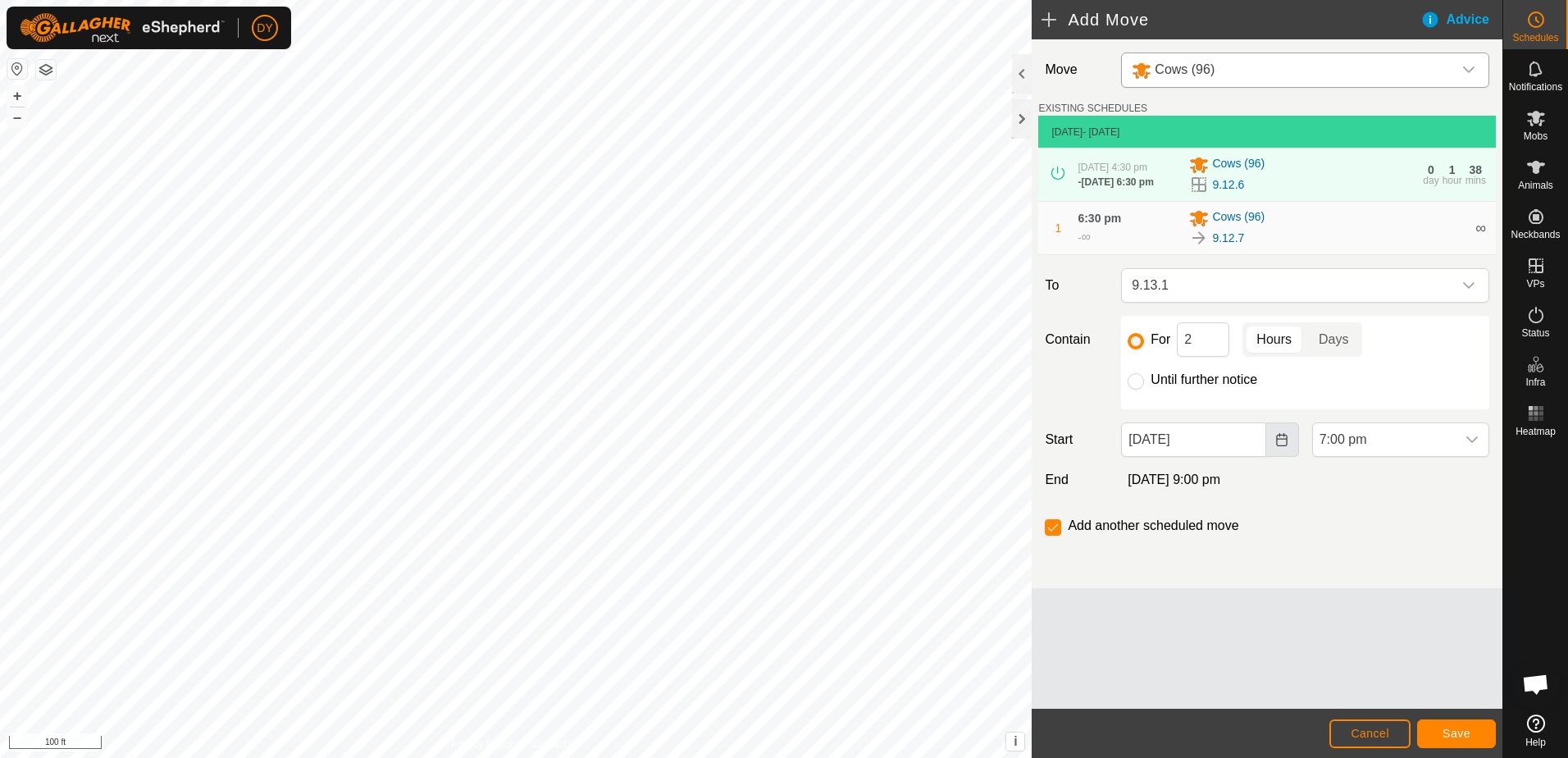
click at [1282, 445] on icon "Choose Date" at bounding box center [1281, 439] width 13 height 13
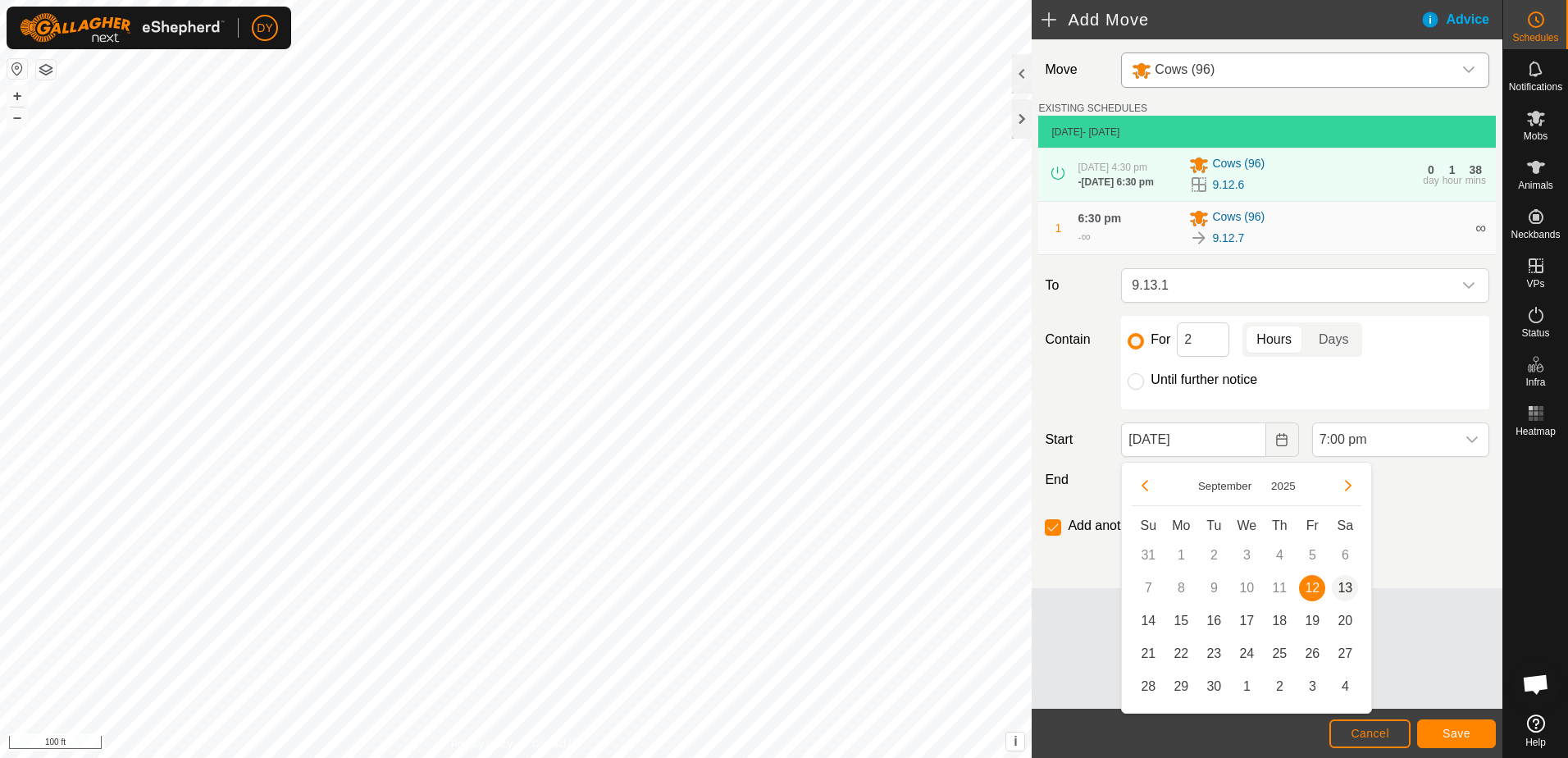
click at [1342, 585] on span "13" at bounding box center [1345, 588] width 27 height 27
type input "[DATE]"
click at [1477, 443] on icon "dropdown trigger" at bounding box center [1472, 439] width 13 height 13
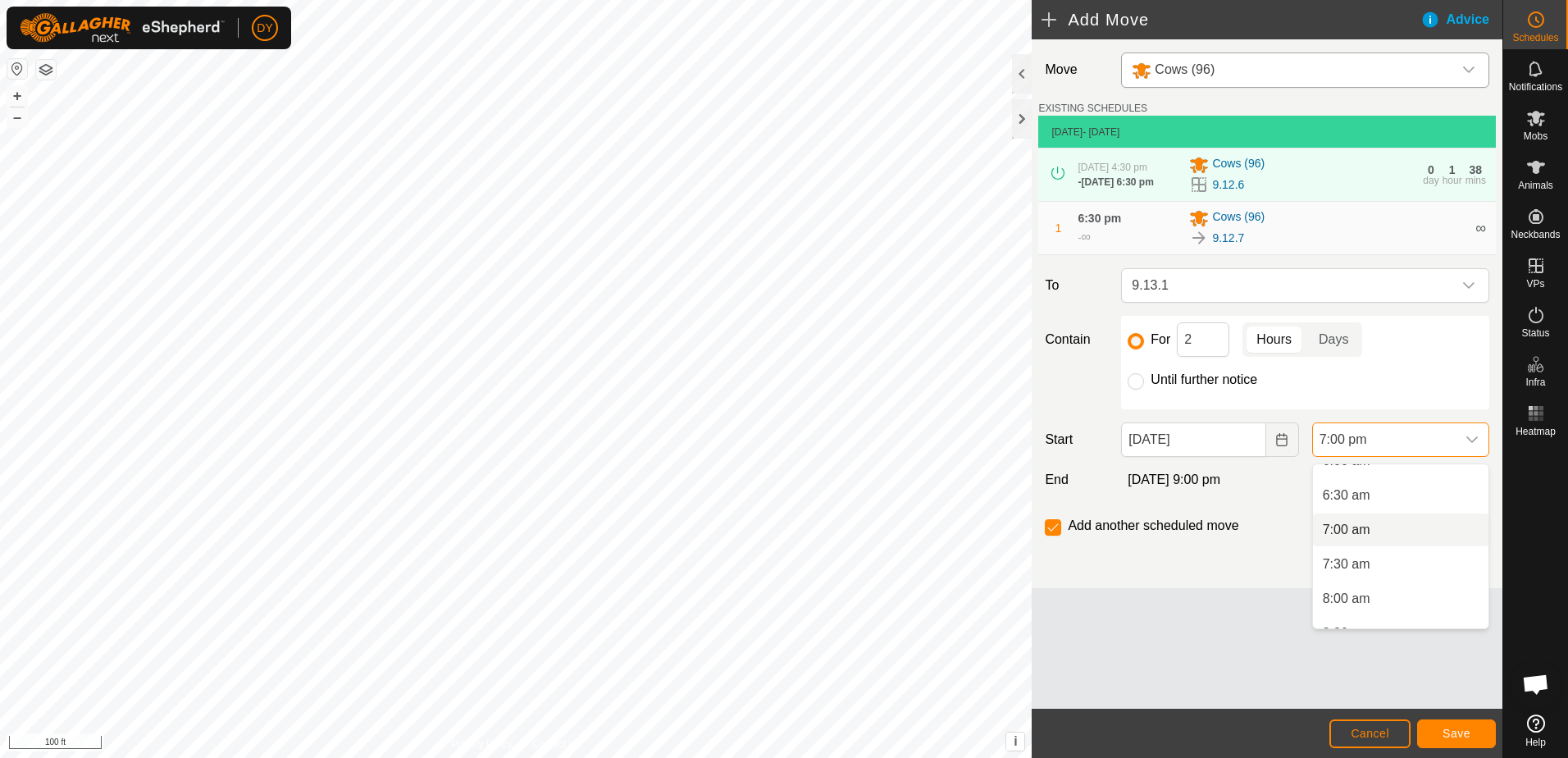
scroll to position [351, 0]
click at [1358, 579] on li "6:30 am" at bounding box center [1400, 578] width 175 height 33
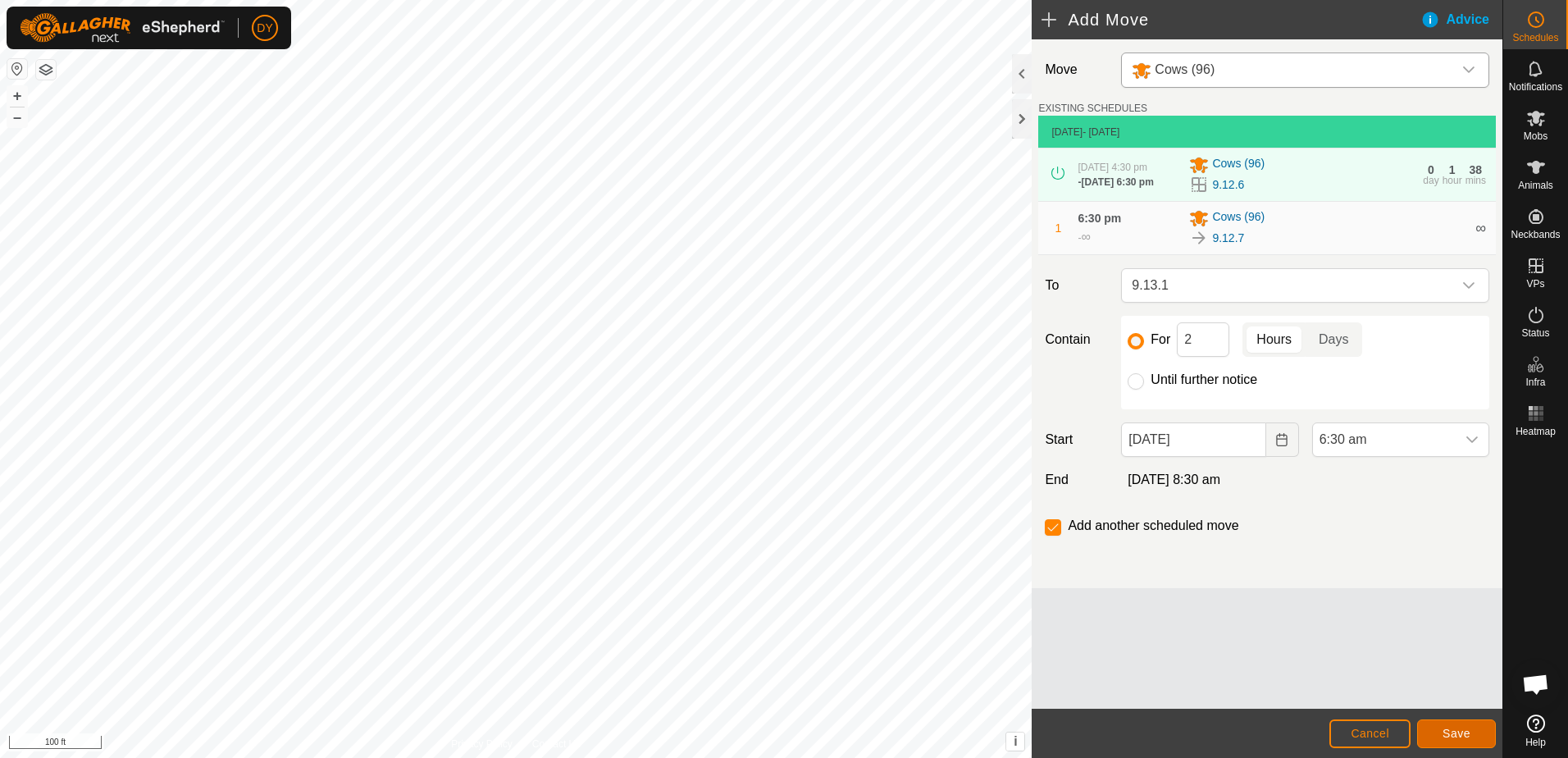
click at [1445, 732] on span "Save" at bounding box center [1456, 733] width 27 height 13
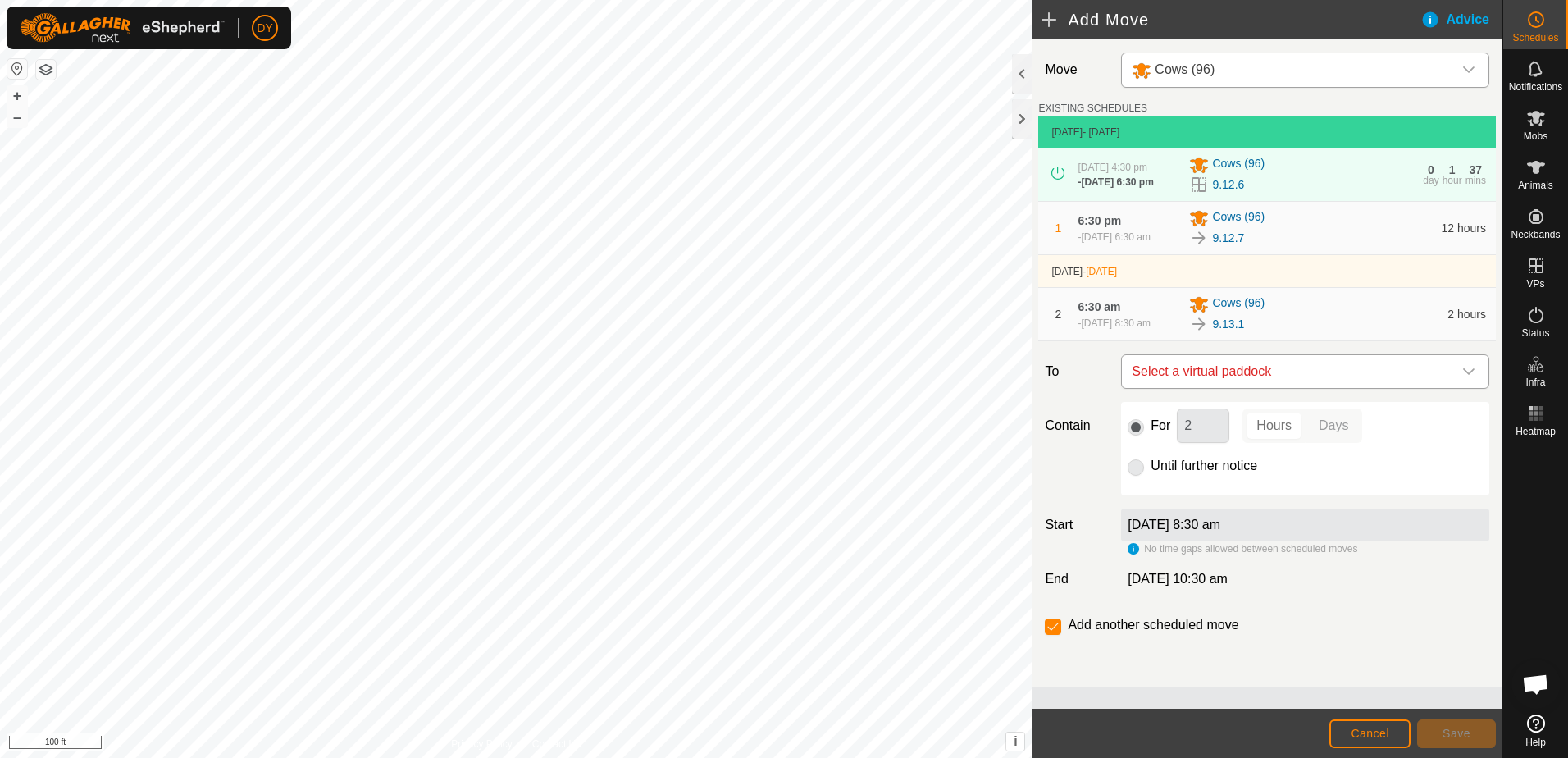
click at [1180, 388] on span "Select a virtual paddock" at bounding box center [1289, 371] width 327 height 33
type input "9.13.2"
click at [1166, 508] on li "9.13.2 3.24 ac" at bounding box center [1305, 508] width 347 height 25
click at [1490, 738] on button "Save" at bounding box center [1456, 733] width 79 height 28
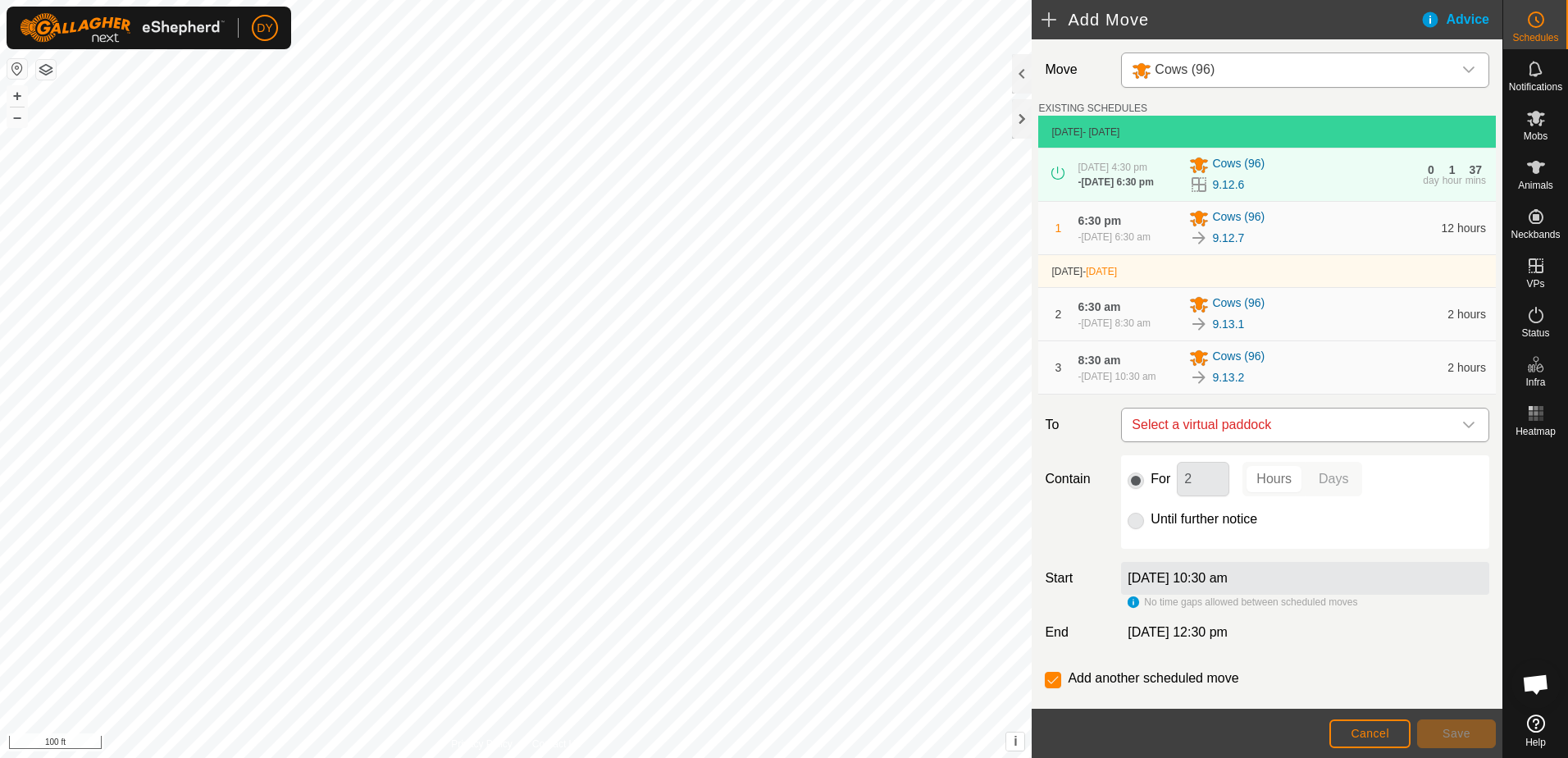
click at [1300, 441] on span "Select a virtual paddock" at bounding box center [1289, 425] width 327 height 33
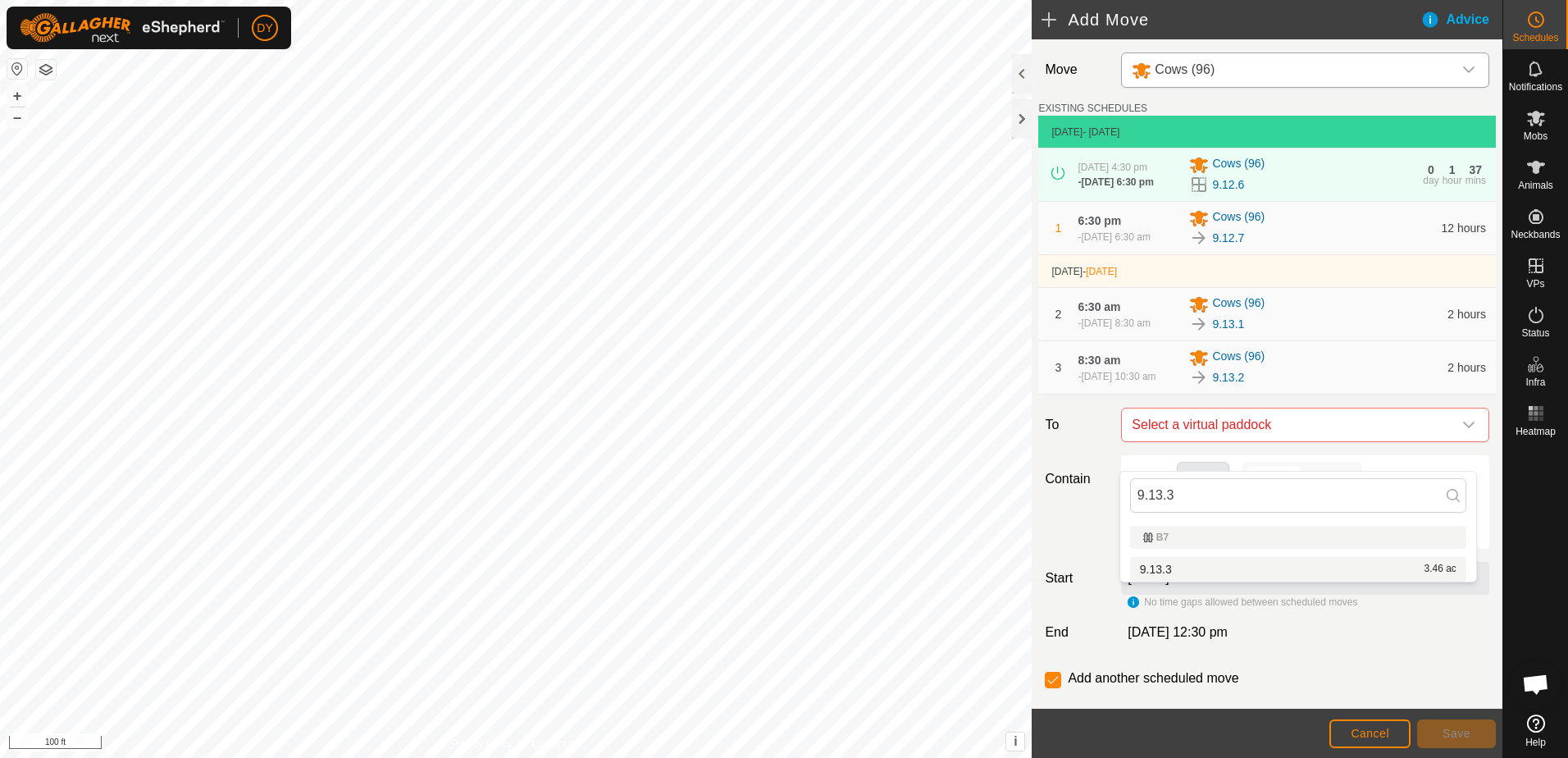
type input "9.13.3"
click at [1167, 565] on li "9.13.3 3.46 ac" at bounding box center [1297, 569] width 336 height 25
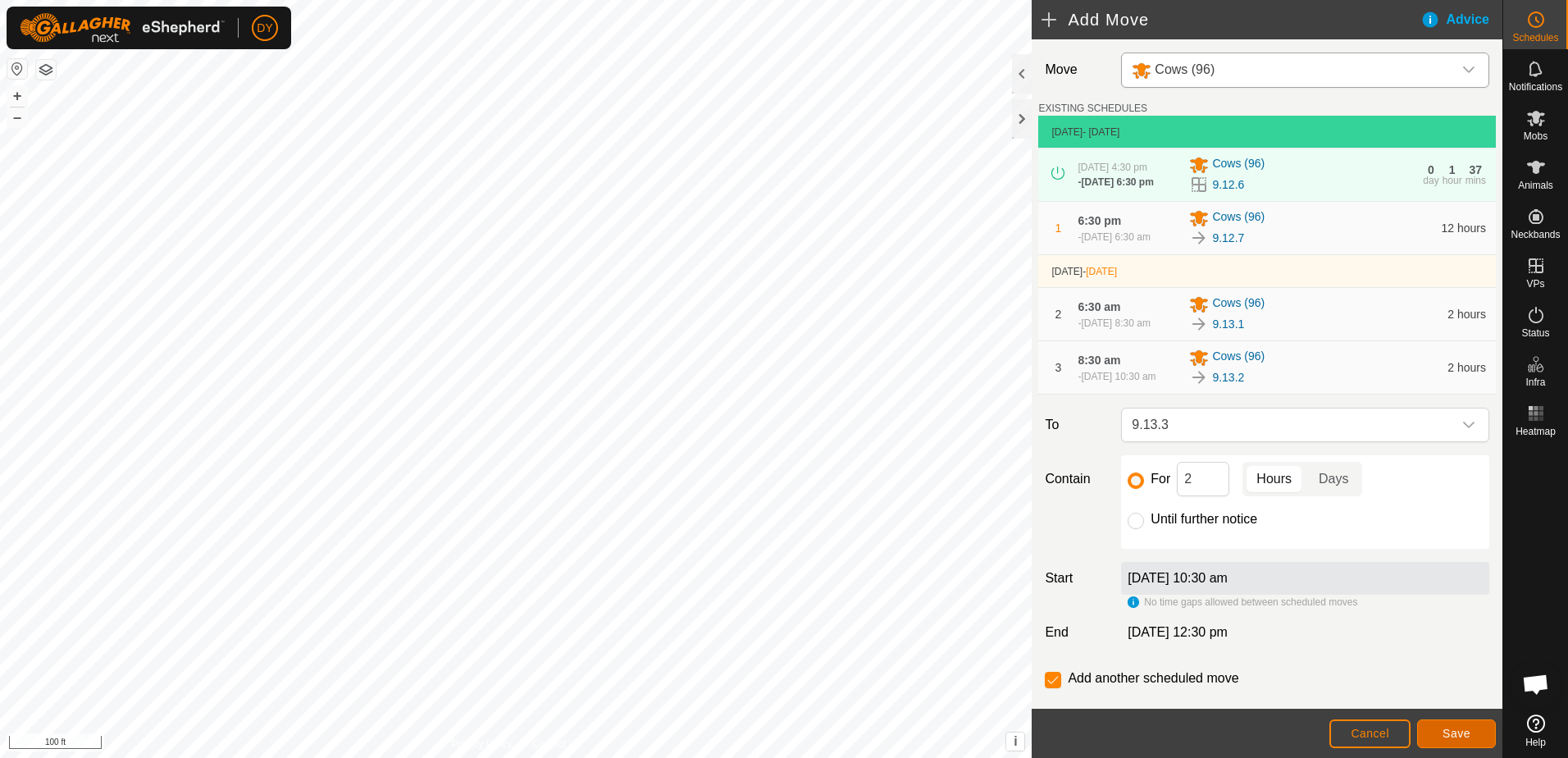
click at [1445, 727] on span "Save" at bounding box center [1456, 733] width 27 height 13
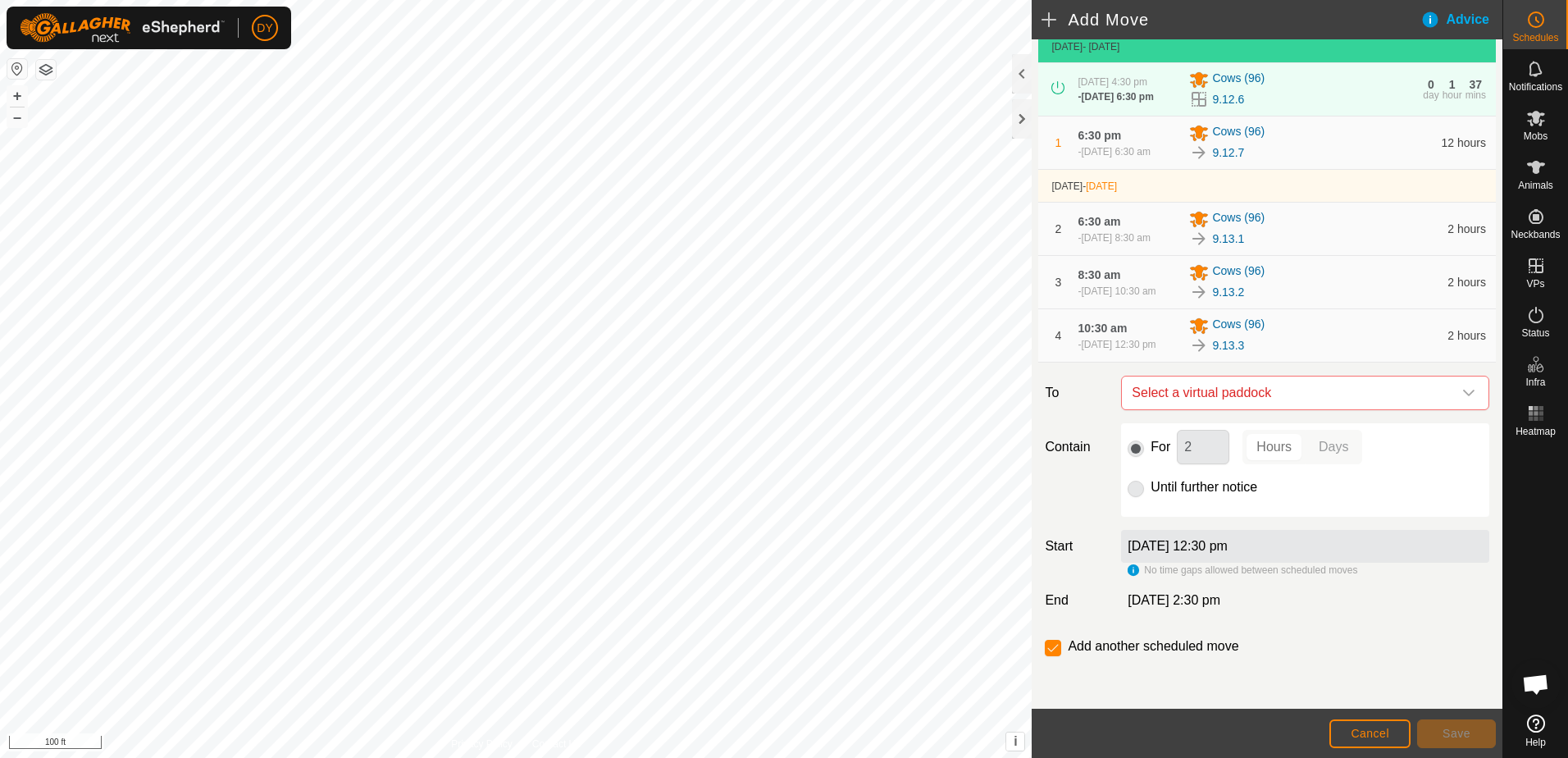
scroll to position [119, 0]
click at [1346, 394] on span "Select a virtual paddock" at bounding box center [1289, 393] width 327 height 33
type input "9.13.4"
click at [1144, 508] on li "9.13.4 3.68 ac" at bounding box center [1297, 510] width 336 height 25
click at [1449, 734] on span "Save" at bounding box center [1456, 733] width 27 height 13
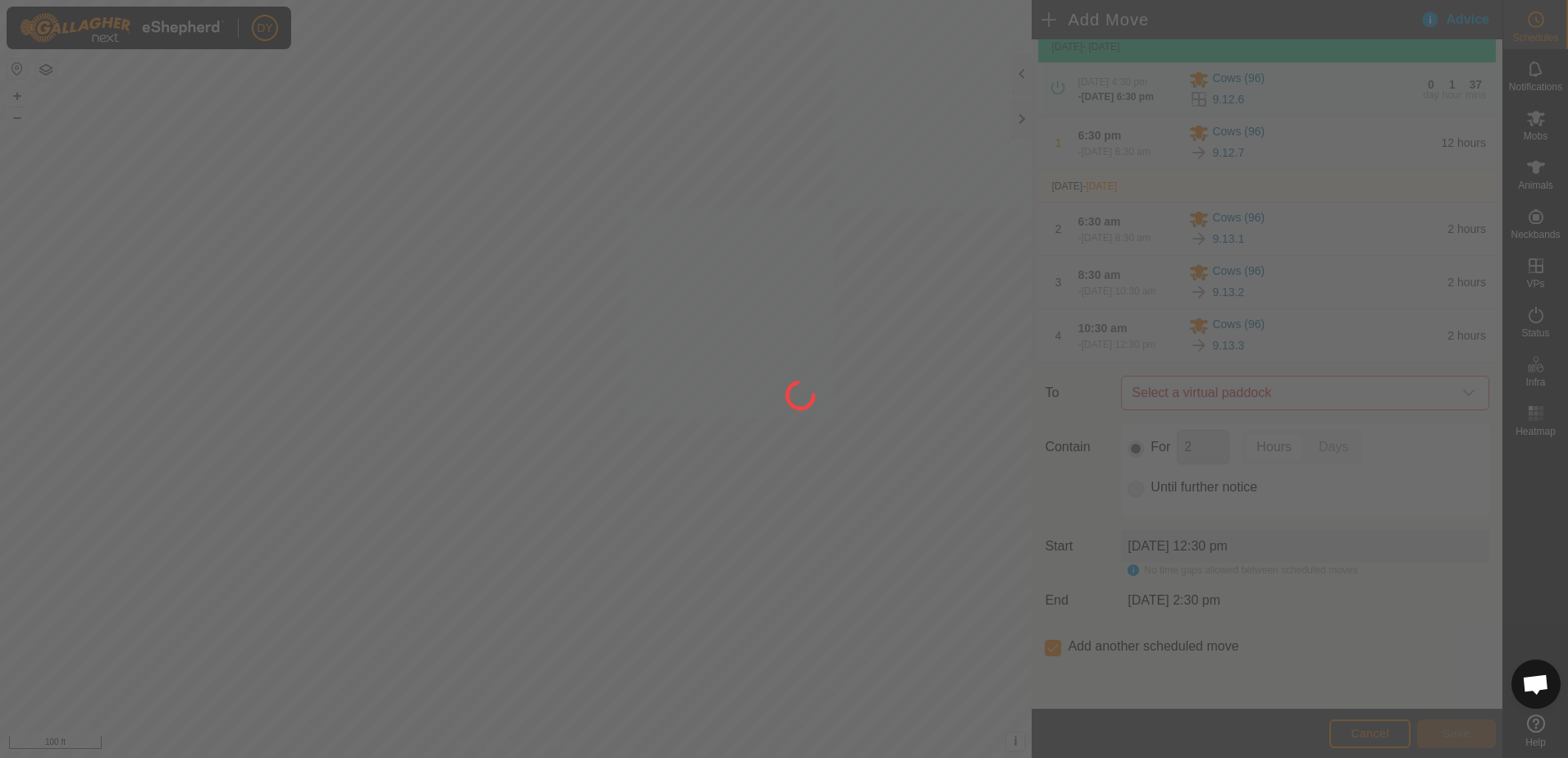
scroll to position [0, 0]
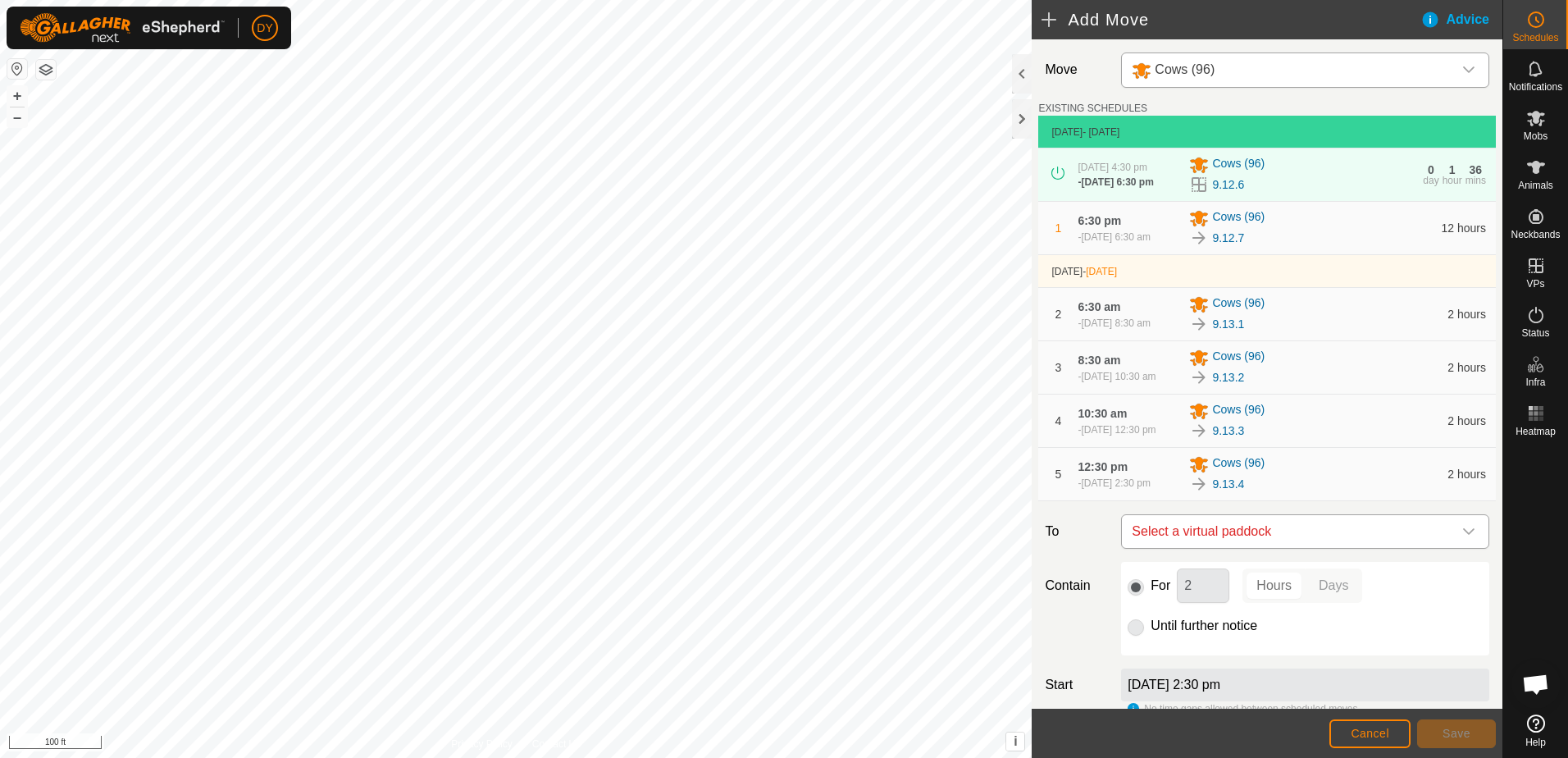
click at [1180, 548] on span "Select a virtual paddock" at bounding box center [1289, 531] width 327 height 33
type input "9.13.5"
click at [1169, 684] on li "9.13.5 3.83 ac" at bounding box center [1297, 690] width 336 height 25
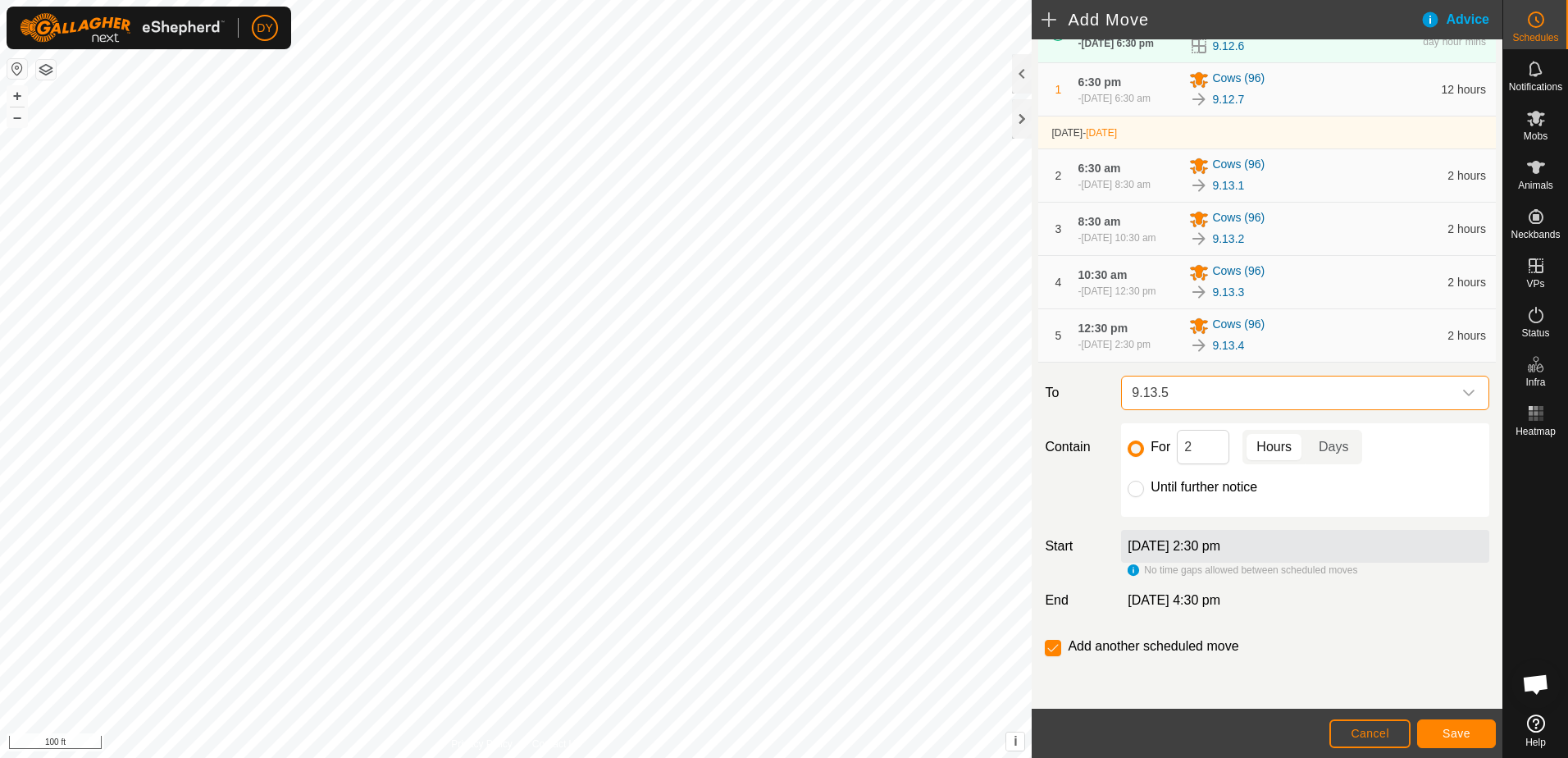
scroll to position [180, 0]
click at [1437, 727] on button "Save" at bounding box center [1456, 733] width 79 height 28
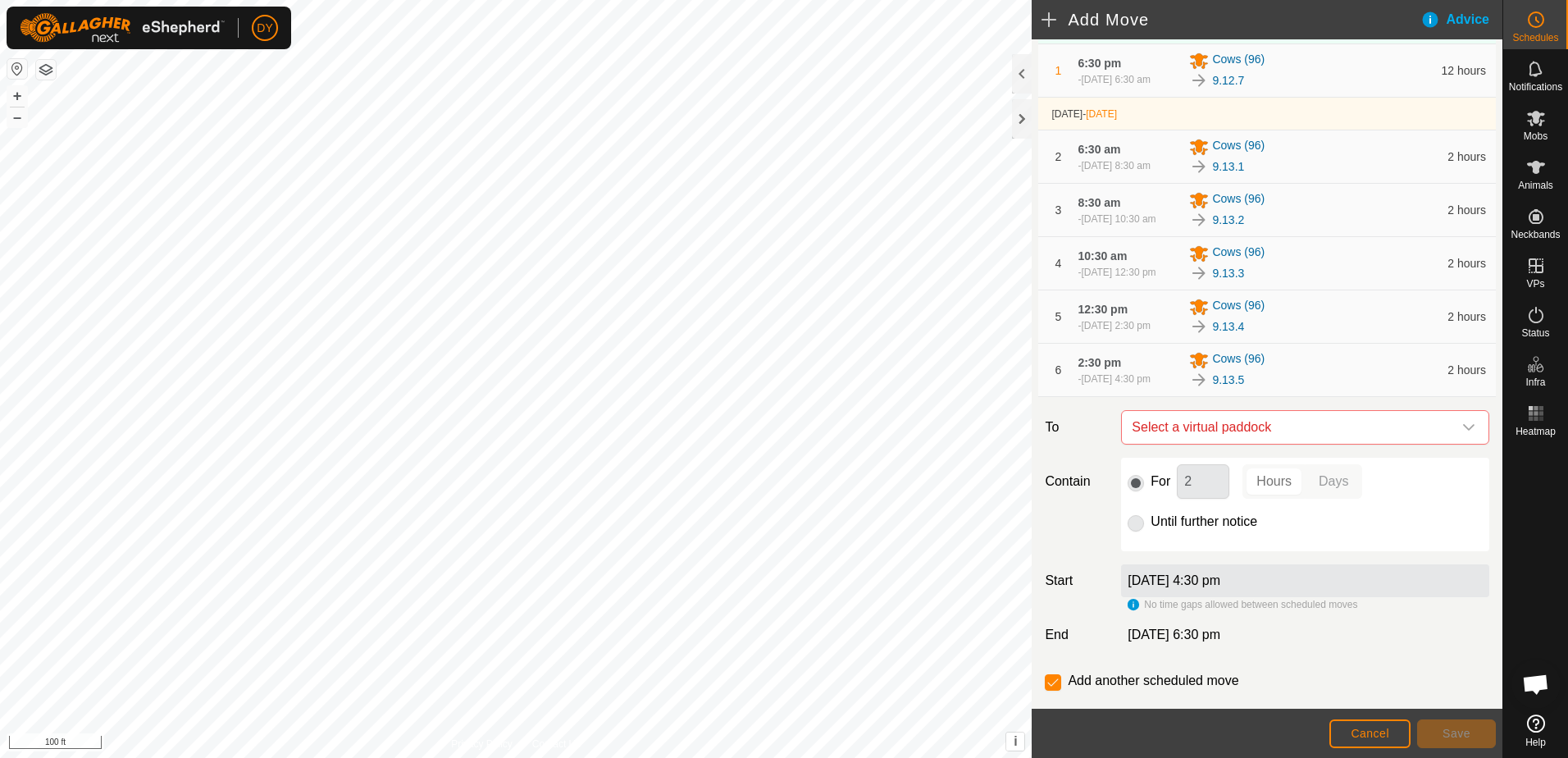
scroll to position [164, 0]
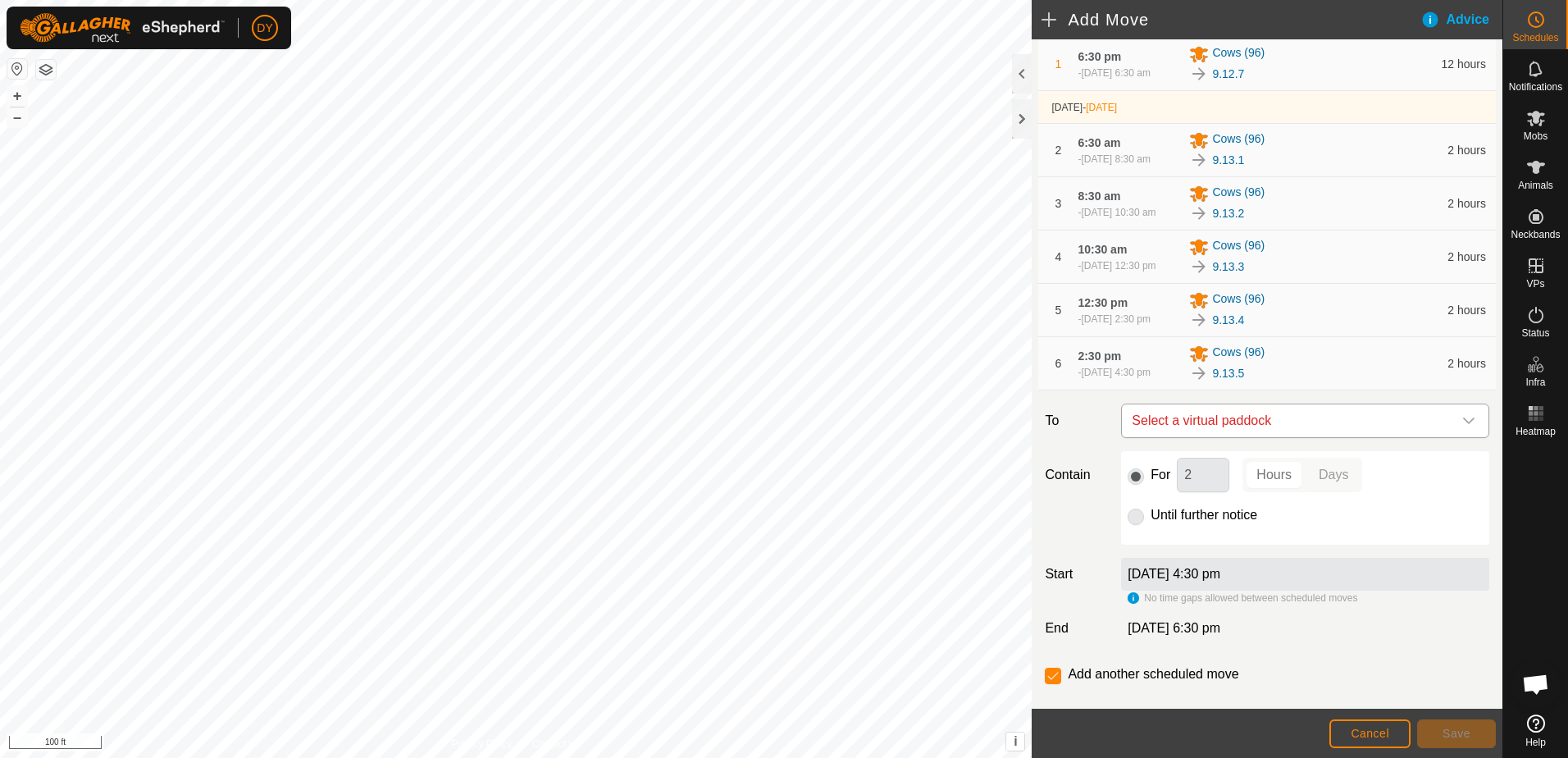
click at [1170, 437] on span "Select a virtual paddock" at bounding box center [1289, 421] width 327 height 33
type input "9.13.6"
click at [1174, 589] on li "9.13.6 4.03 ac" at bounding box center [1297, 587] width 336 height 25
click at [1433, 733] on button "Save" at bounding box center [1456, 733] width 79 height 28
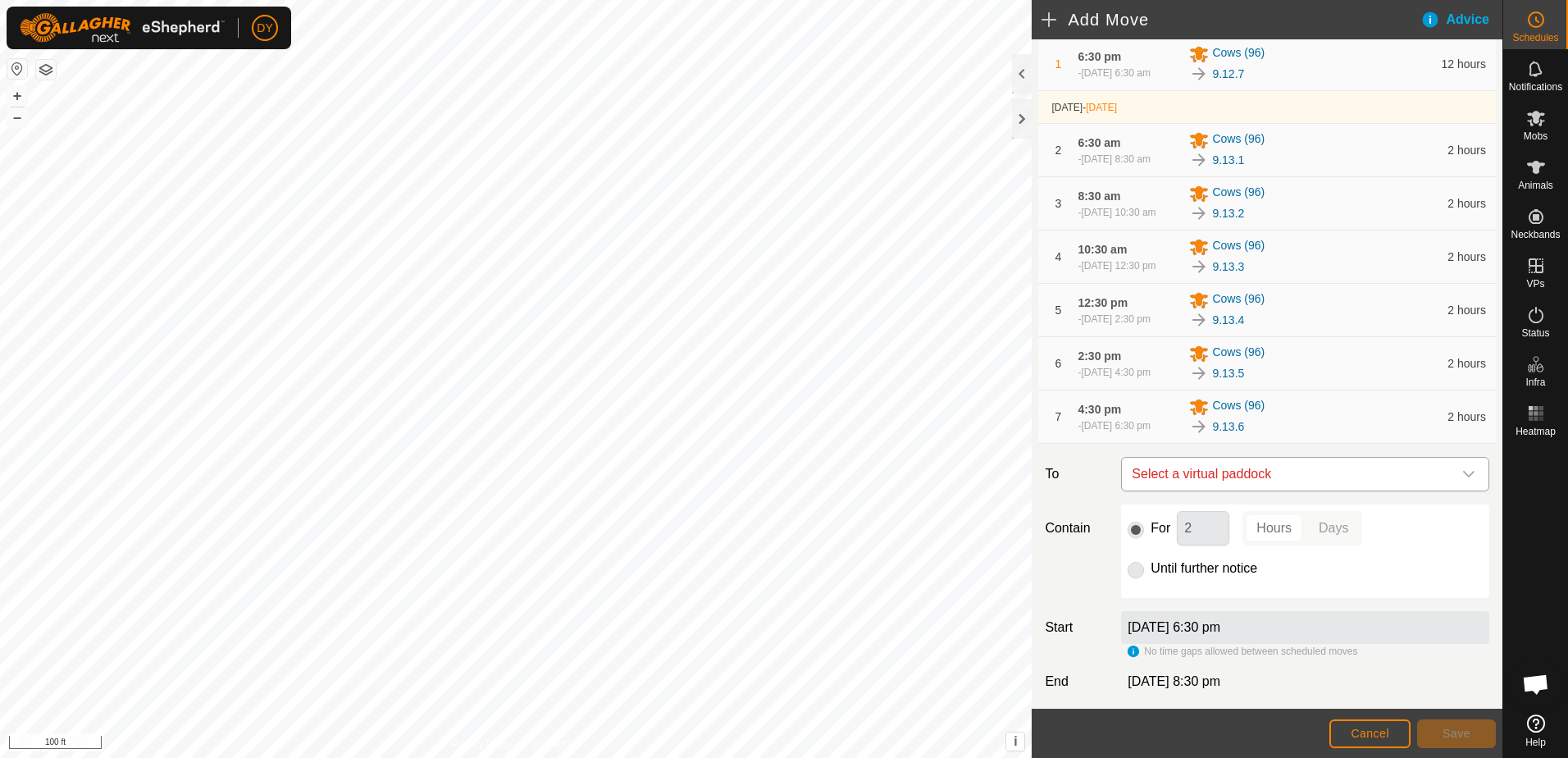
click at [1205, 491] on span "Select a virtual paddock" at bounding box center [1289, 474] width 327 height 33
type input "9.13.7"
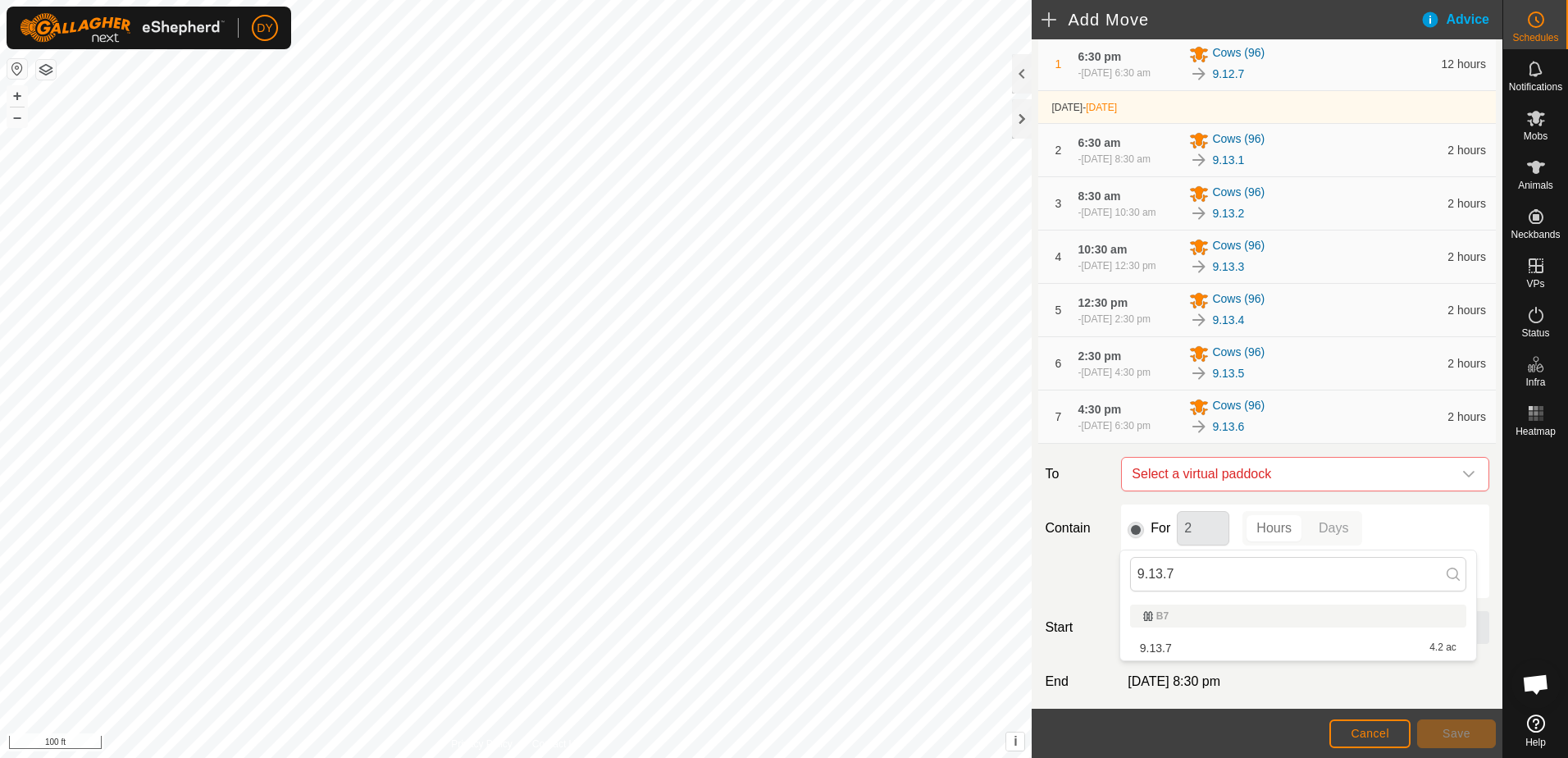
click at [1174, 647] on li "9.13.7 4.2 ac" at bounding box center [1297, 648] width 336 height 25
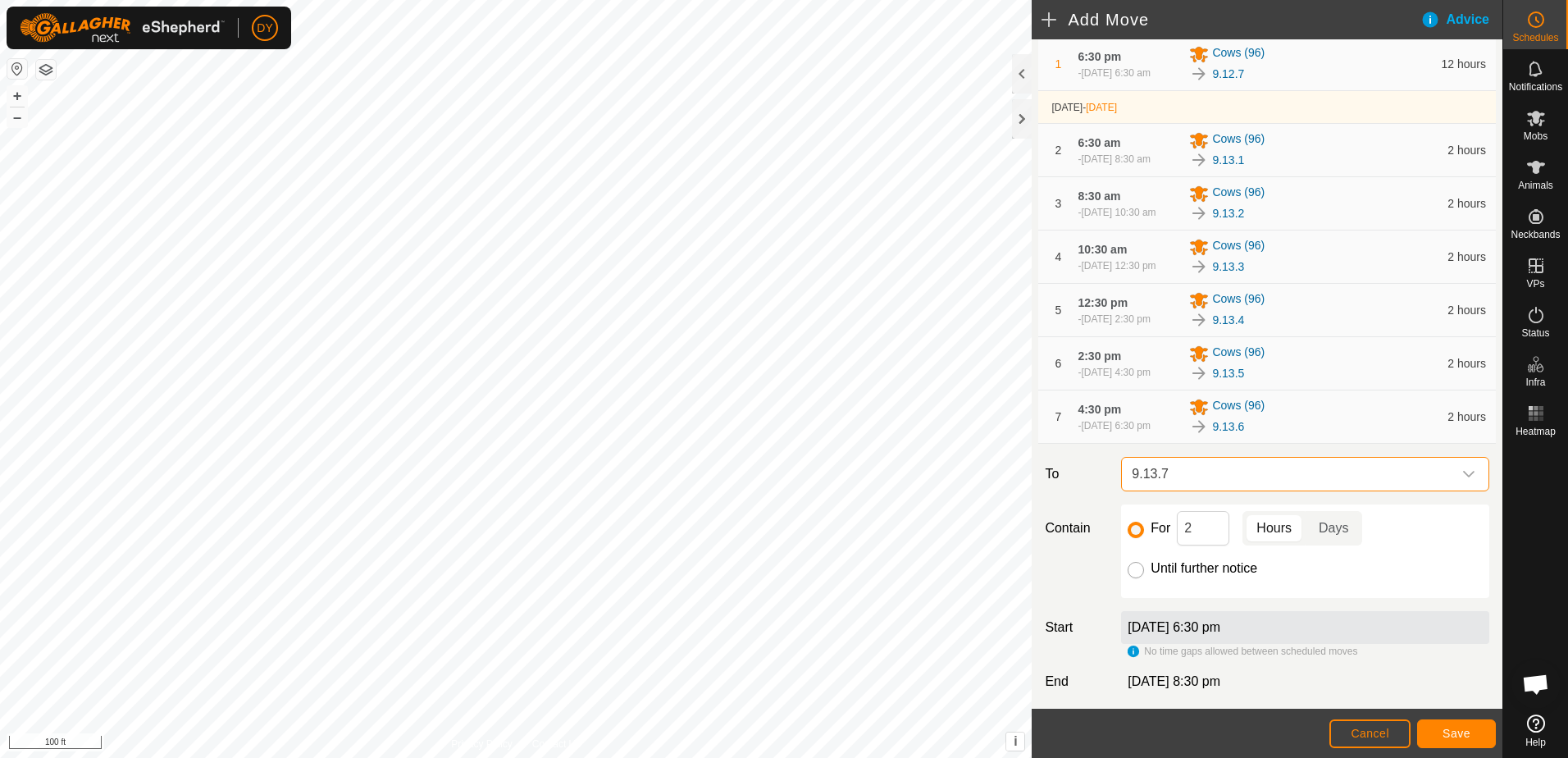
click at [1138, 578] on input "Until further notice" at bounding box center [1135, 570] width 16 height 16
radio input "true"
checkbox input "false"
click at [1431, 730] on button "Save" at bounding box center [1456, 733] width 79 height 28
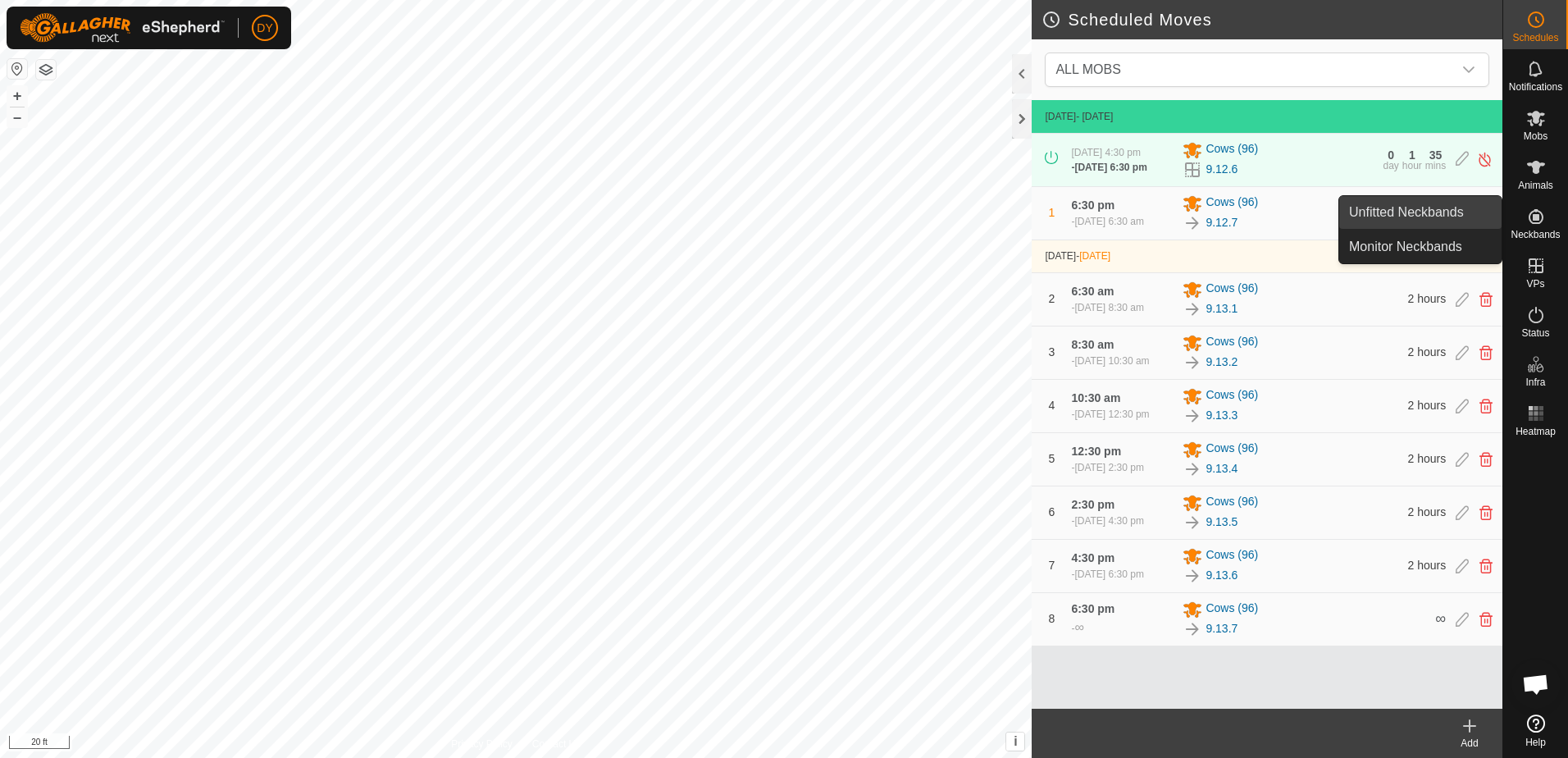
click at [1441, 218] on link "Unfitted Neckbands" at bounding box center [1420, 212] width 162 height 33
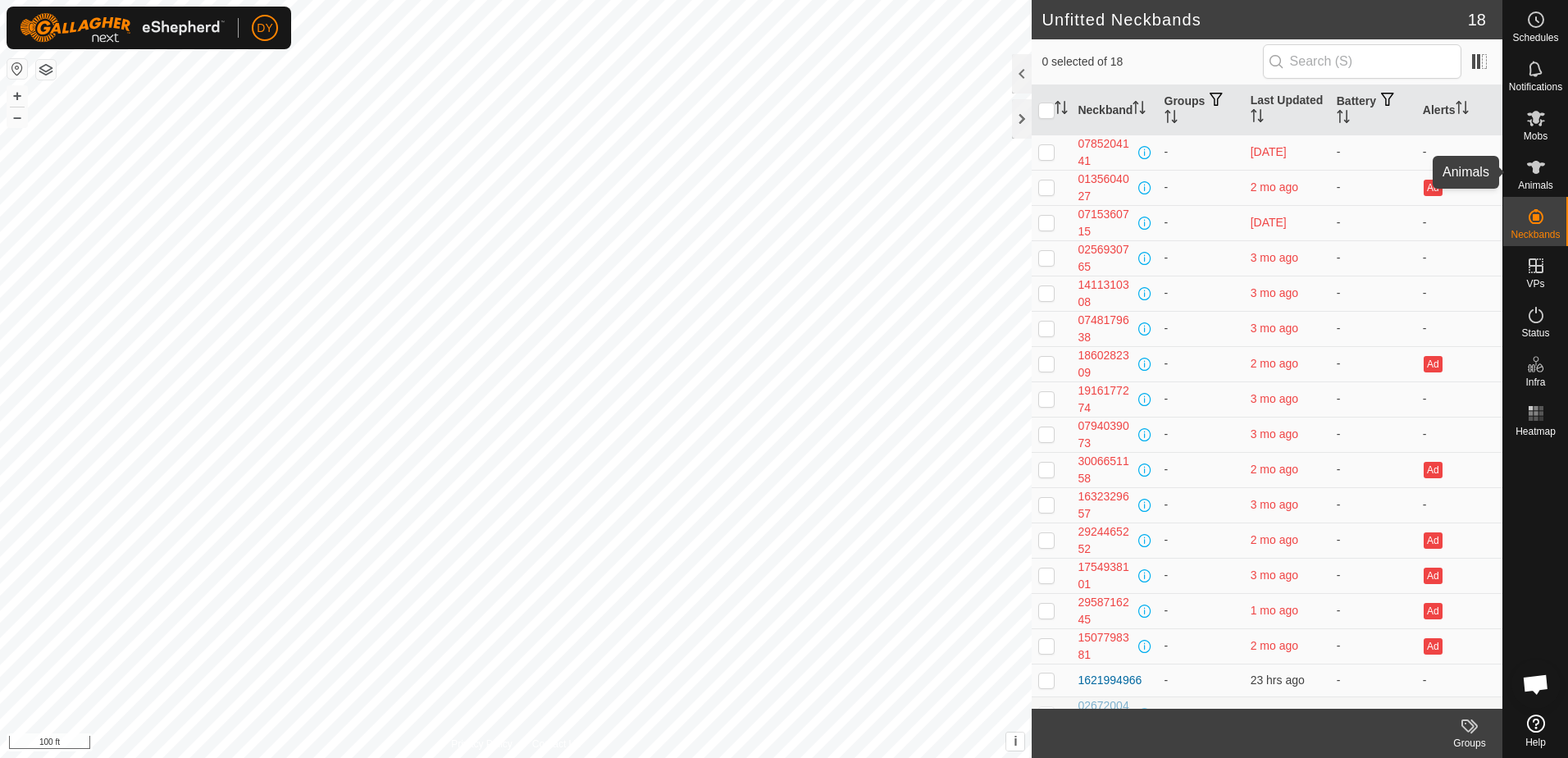
click at [1541, 168] on icon at bounding box center [1535, 167] width 20 height 20
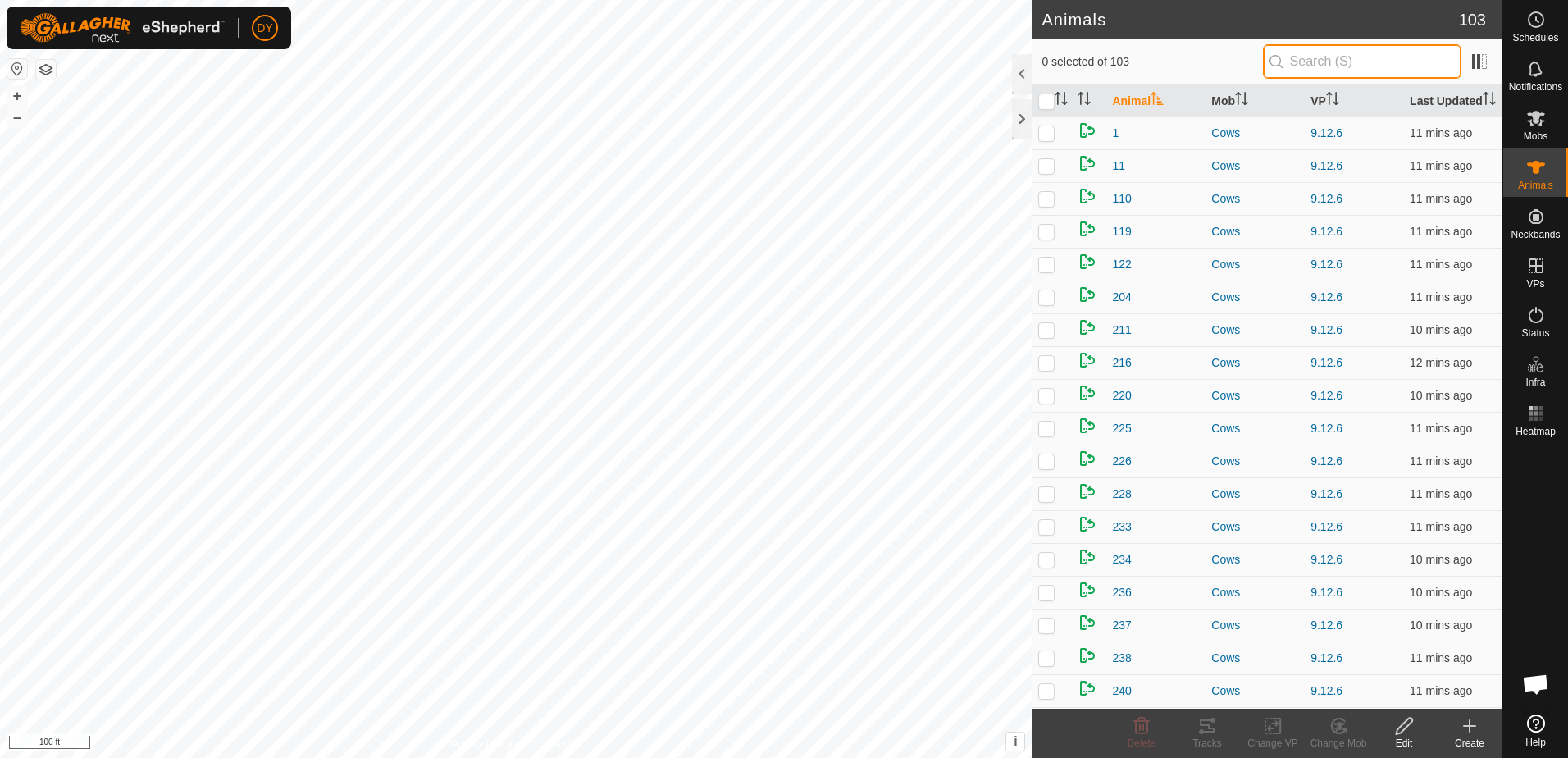
click at [1310, 63] on input "text" at bounding box center [1362, 62] width 198 height 34
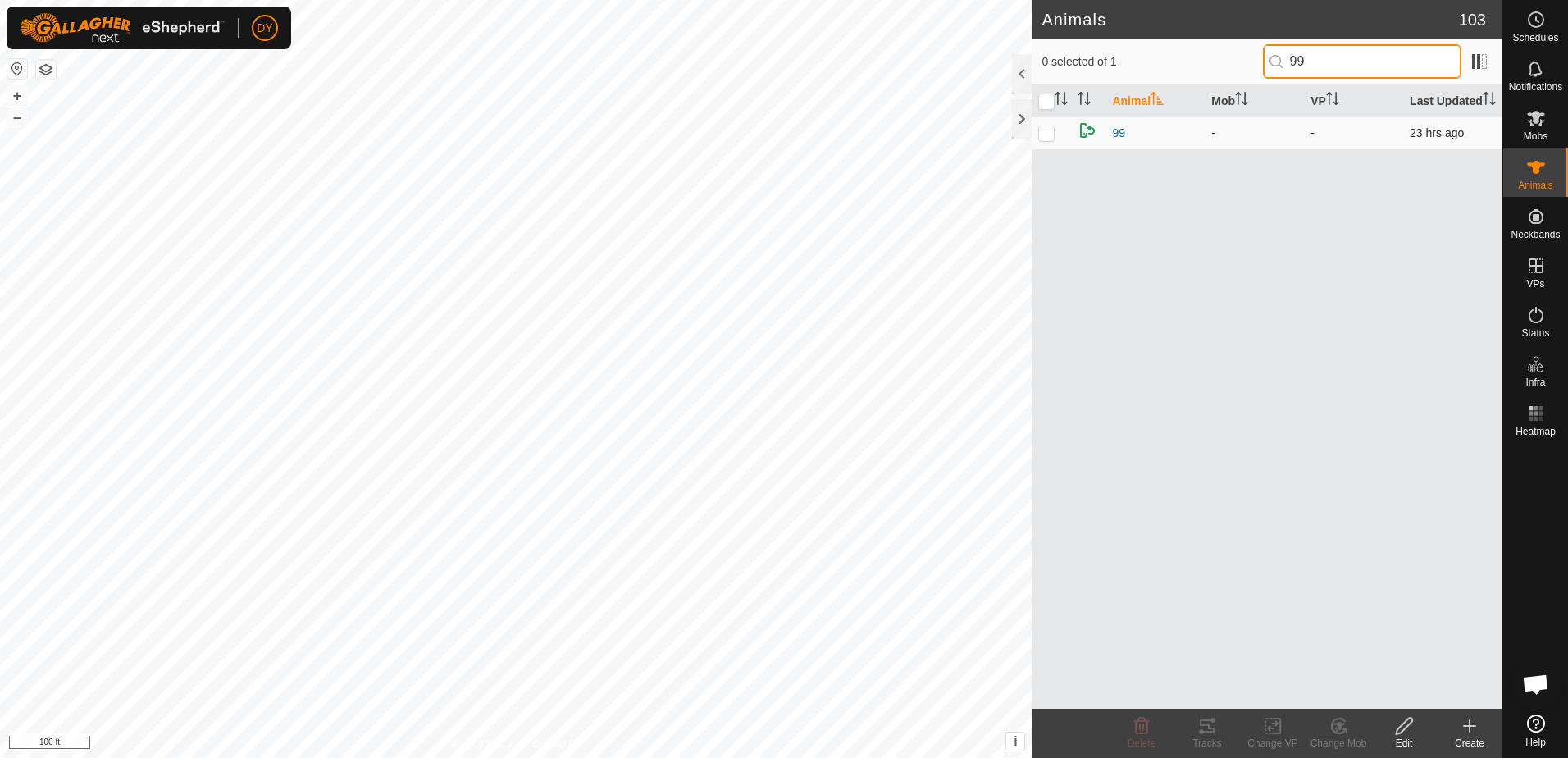
type input "99"
click at [1049, 133] on p-checkbox at bounding box center [1046, 132] width 16 height 13
checkbox input "true"
click at [1142, 728] on icon at bounding box center [1141, 725] width 20 height 20
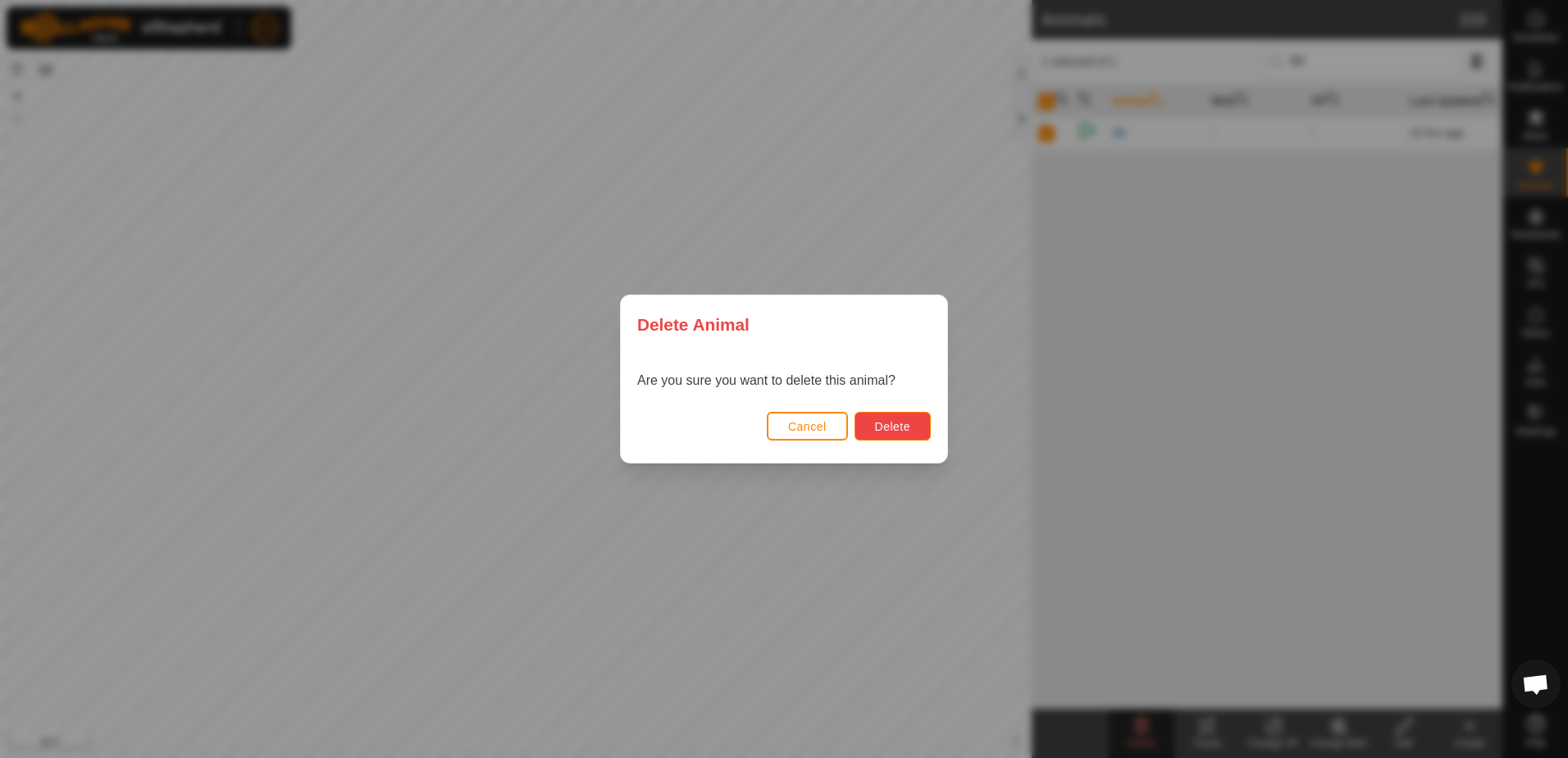
click at [869, 424] on button "Delete" at bounding box center [893, 425] width 76 height 28
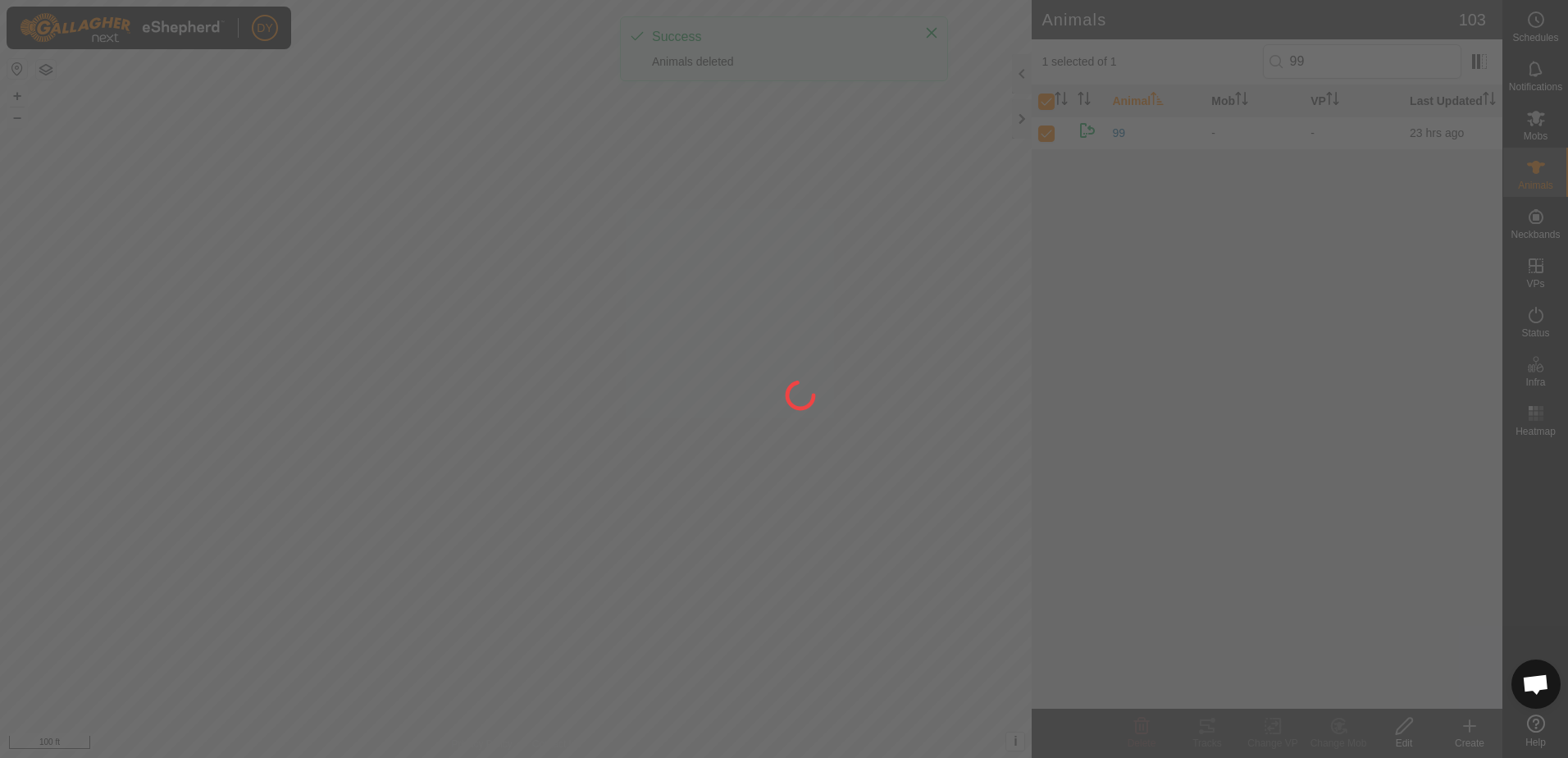
checkbox input "false"
